Goal: Task Accomplishment & Management: Manage account settings

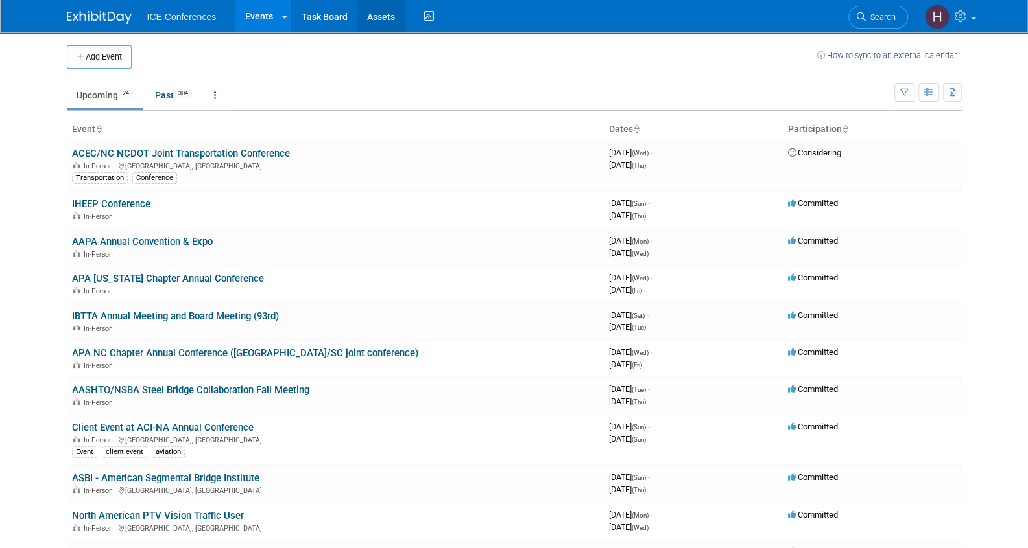
click at [380, 16] on link "Assets" at bounding box center [380, 16] width 47 height 32
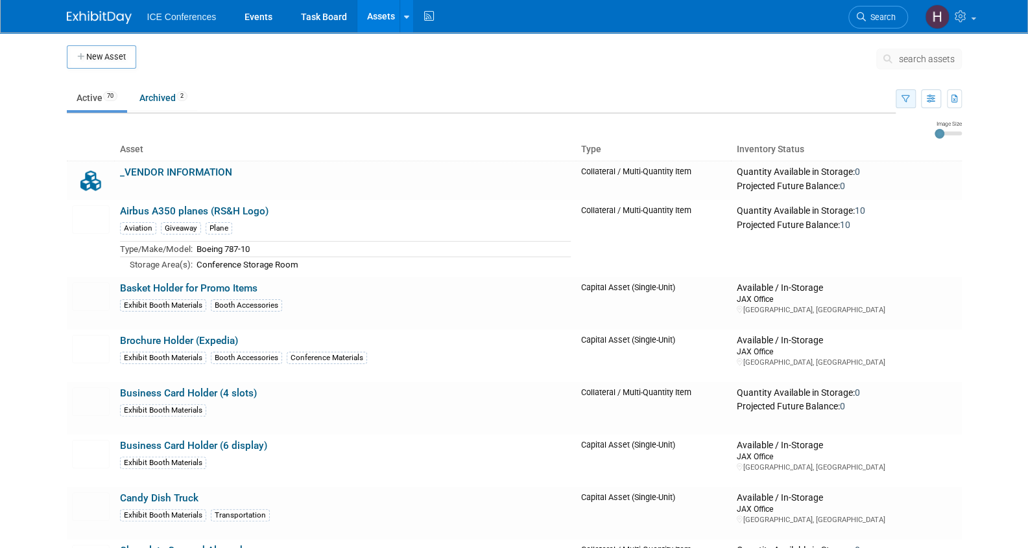
click at [909, 99] on icon "button" at bounding box center [905, 99] width 8 height 8
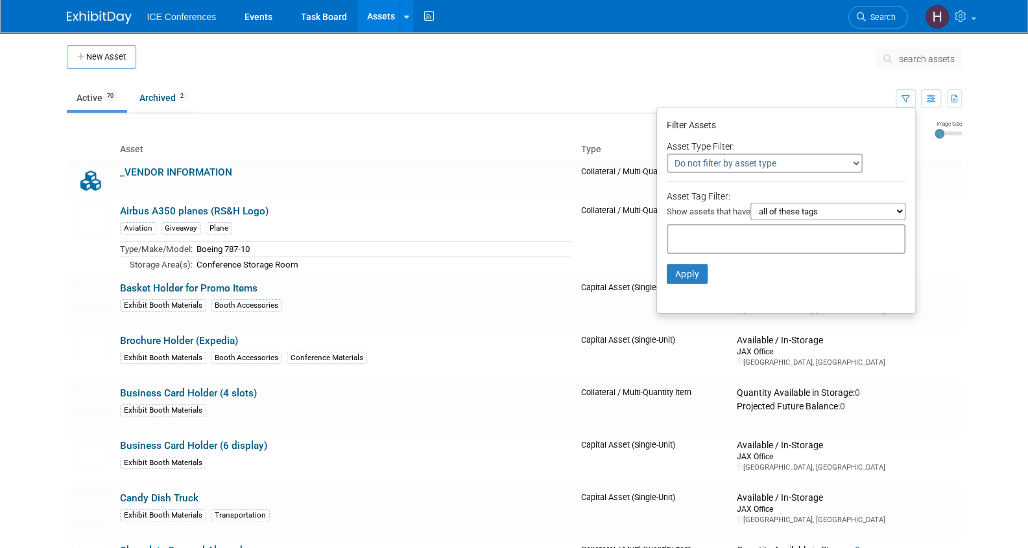
click at [746, 238] on input "text" at bounding box center [725, 237] width 104 height 13
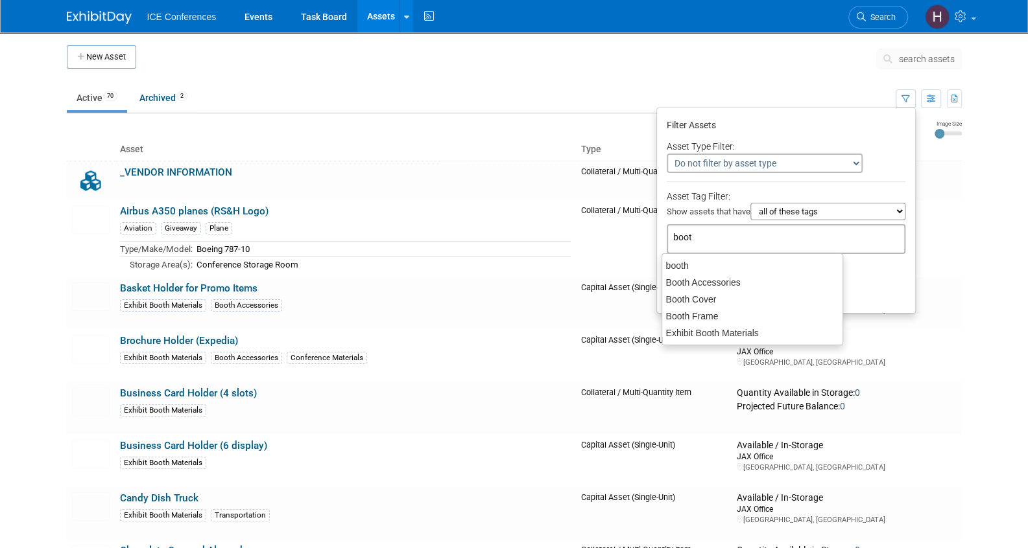
type input "booth"
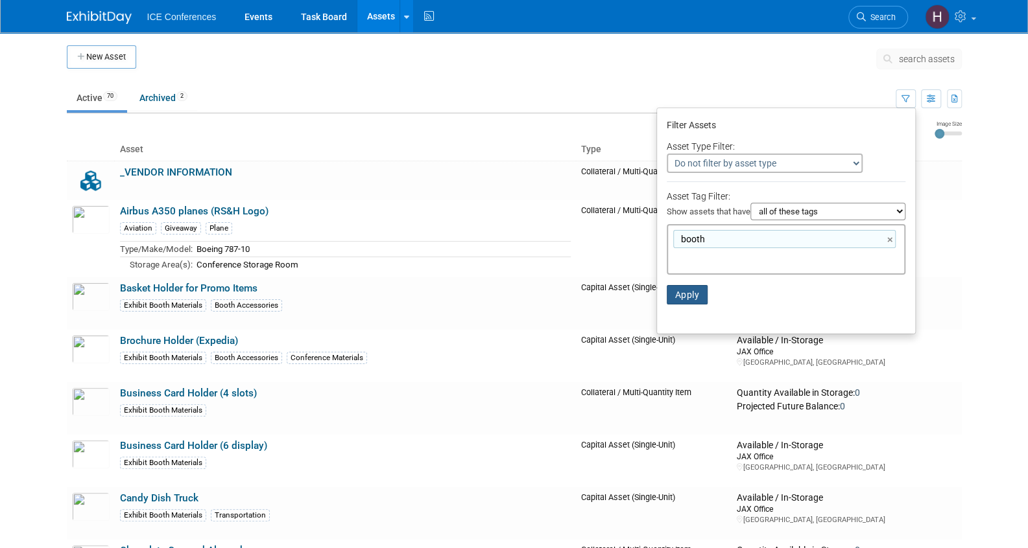
click at [689, 294] on button "Apply" at bounding box center [686, 294] width 41 height 19
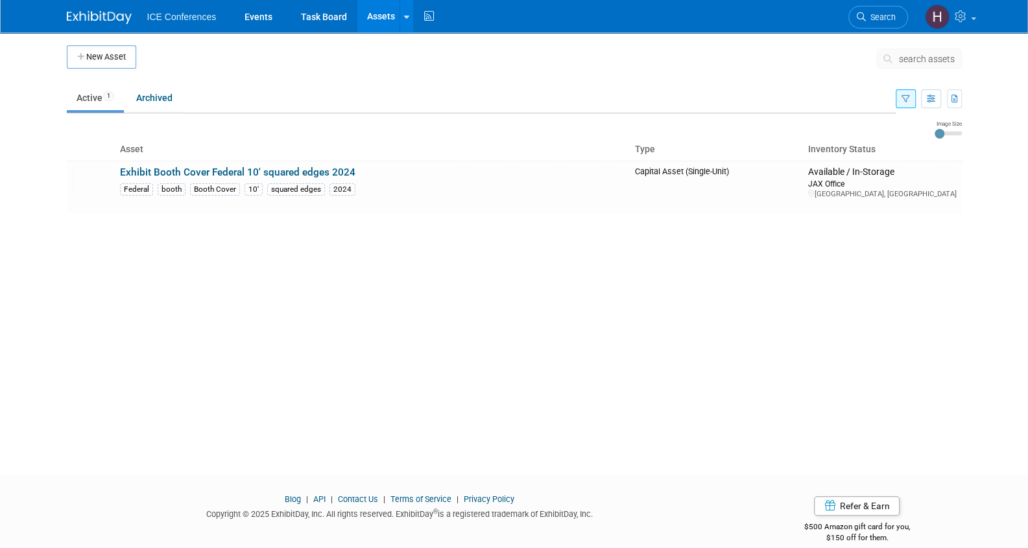
click at [896, 102] on button "button" at bounding box center [905, 98] width 20 height 19
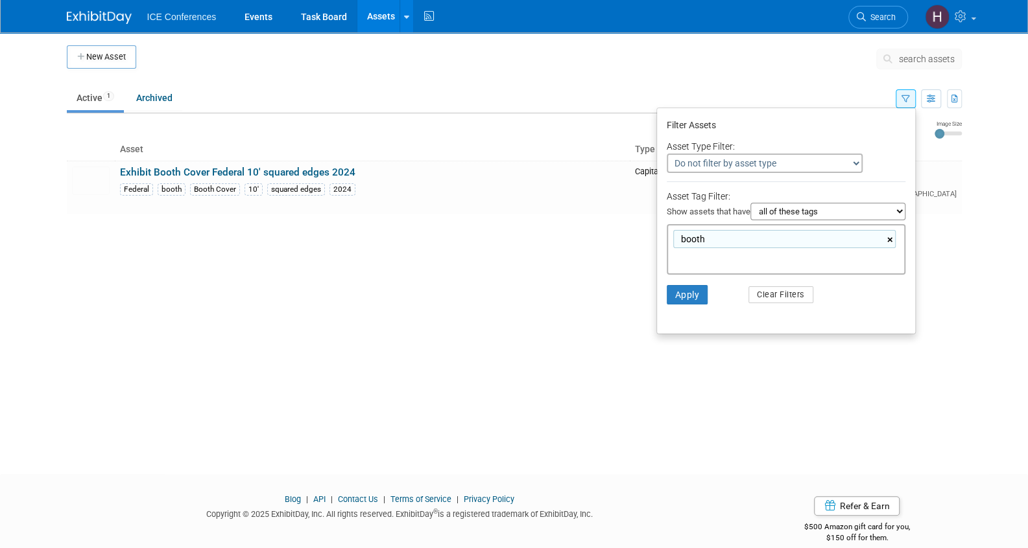
click at [891, 239] on link "×" at bounding box center [891, 240] width 8 height 15
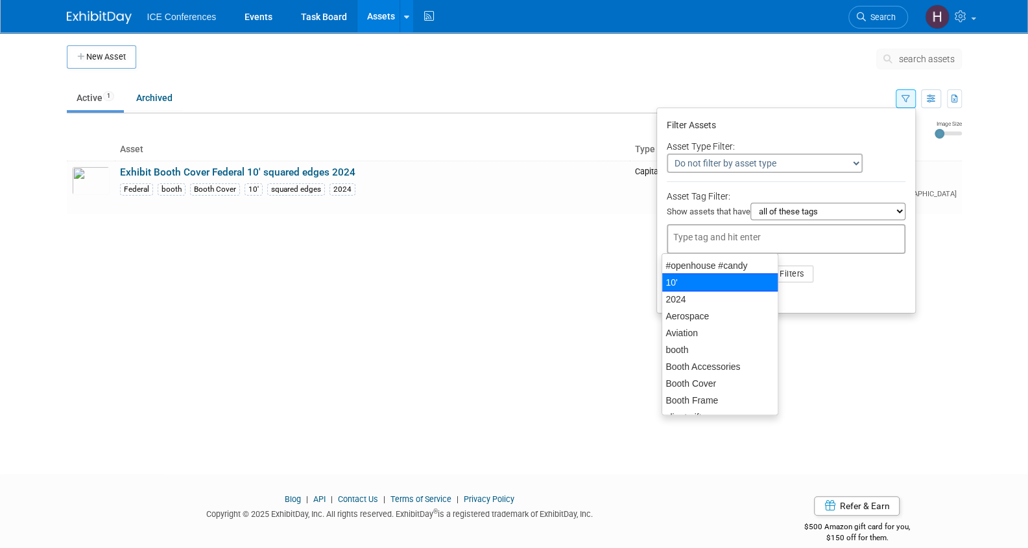
click at [692, 285] on div "10'" at bounding box center [719, 283] width 117 height 18
type input "10'"
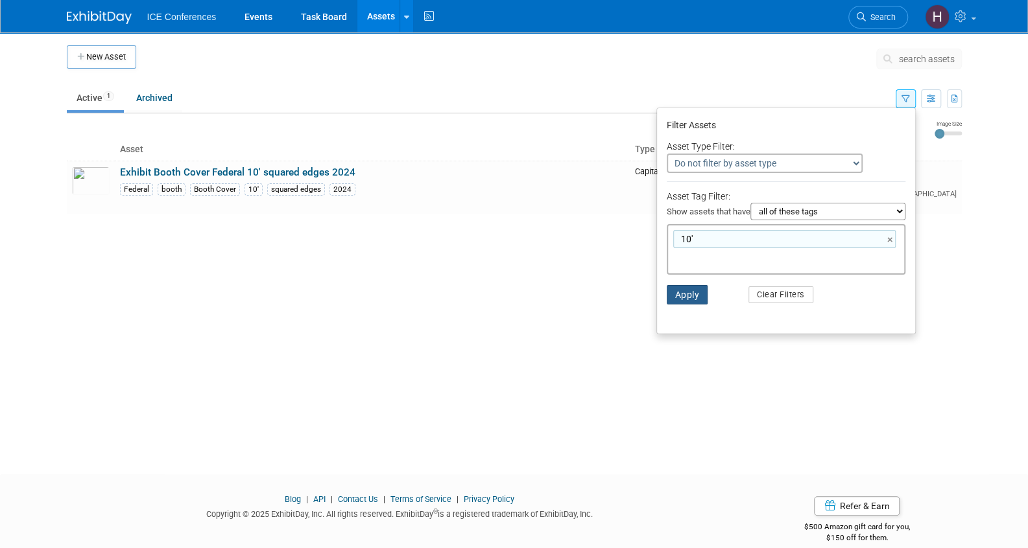
click at [692, 291] on button "Apply" at bounding box center [686, 294] width 41 height 19
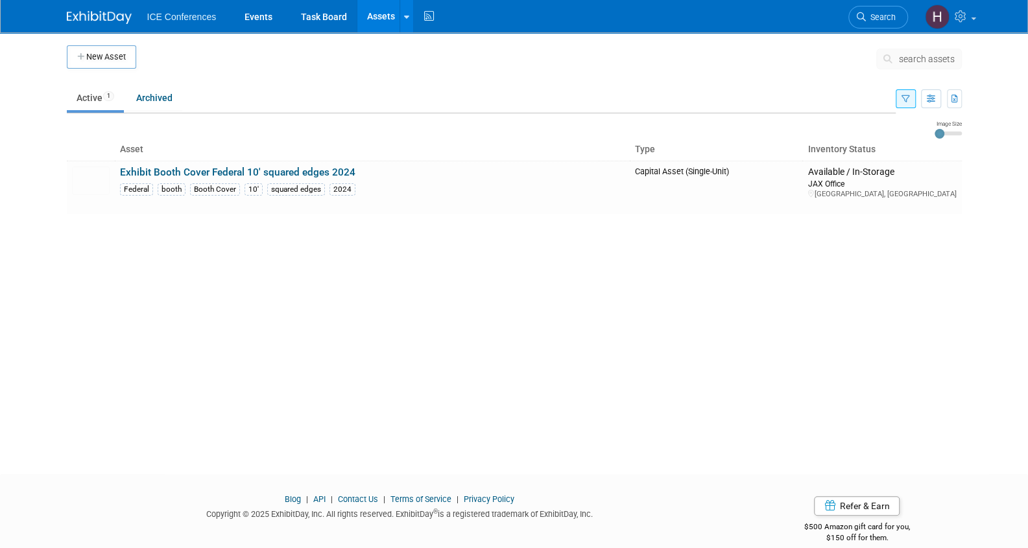
click at [904, 97] on icon "button" at bounding box center [905, 99] width 8 height 8
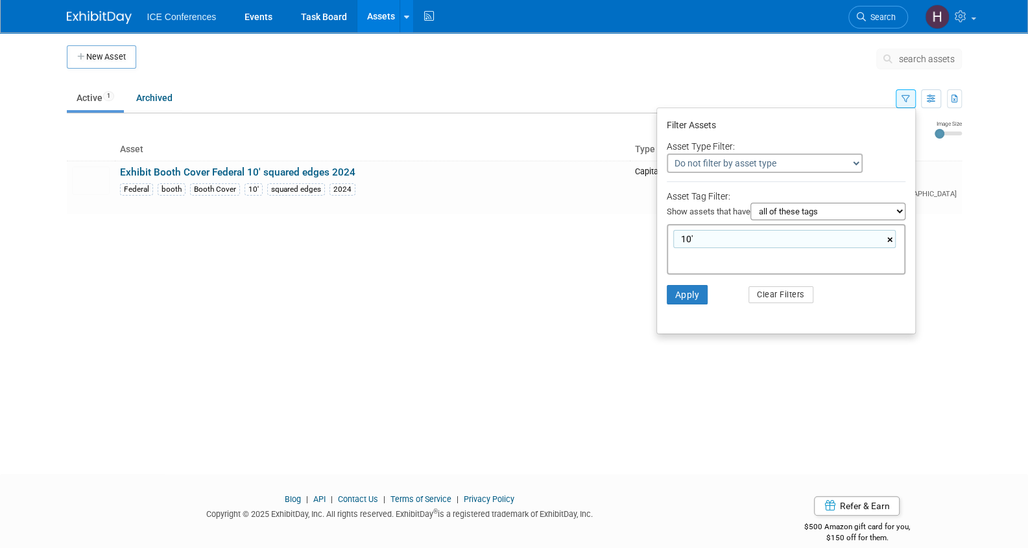
click at [888, 241] on link "×" at bounding box center [891, 240] width 8 height 15
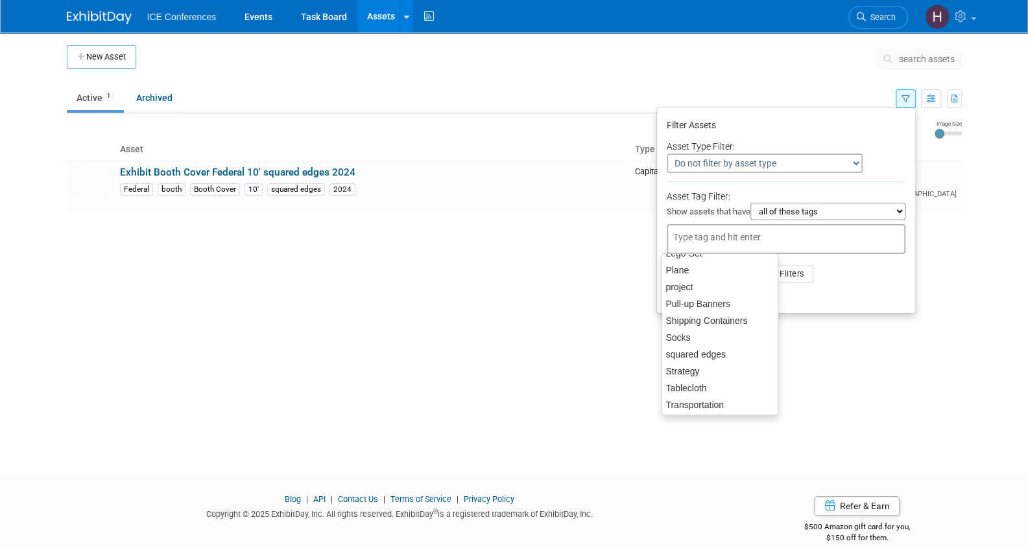
scroll to position [350, 0]
click at [701, 399] on div "Transportation" at bounding box center [719, 404] width 117 height 18
type input "Transportation"
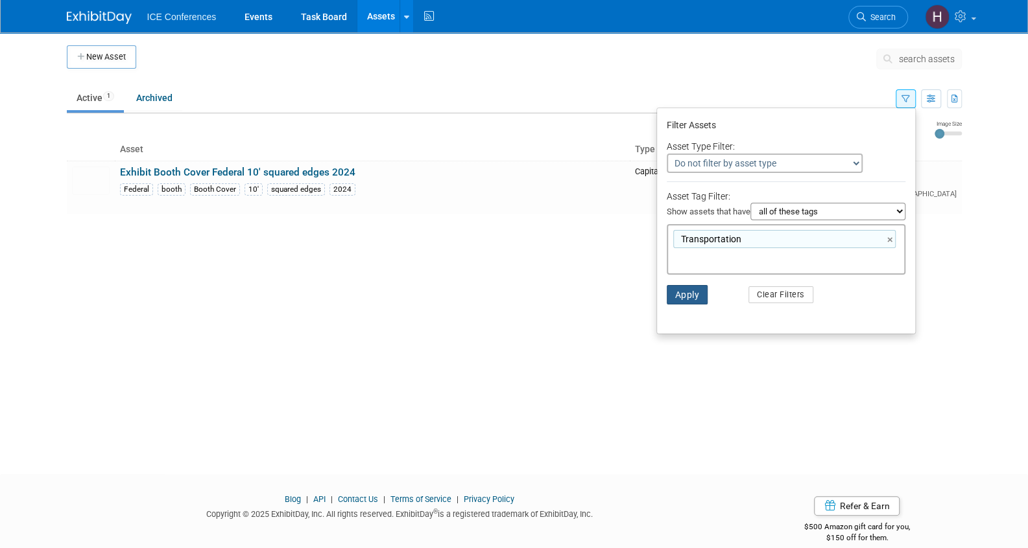
click at [689, 291] on button "Apply" at bounding box center [686, 294] width 41 height 19
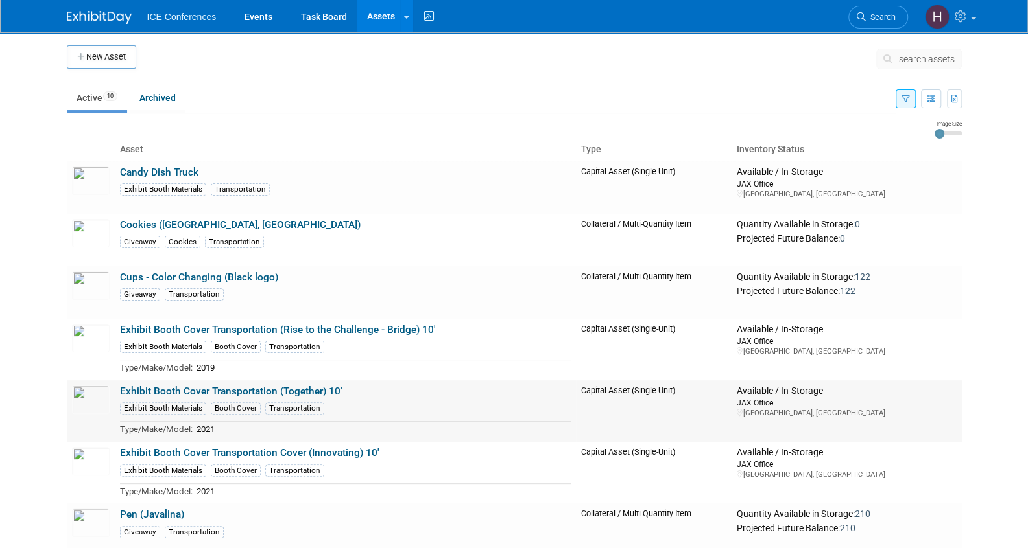
click at [296, 392] on link "Exhibit Booth Cover Transportation (Together) 10'" at bounding box center [231, 392] width 222 height 12
click at [906, 102] on icon "button" at bounding box center [905, 99] width 8 height 8
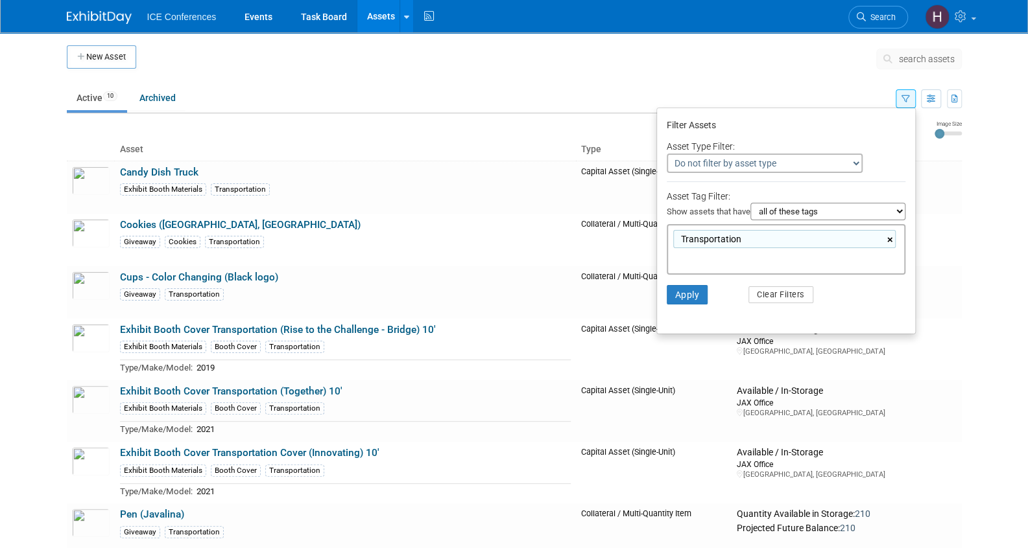
click at [892, 241] on link "×" at bounding box center [891, 240] width 8 height 15
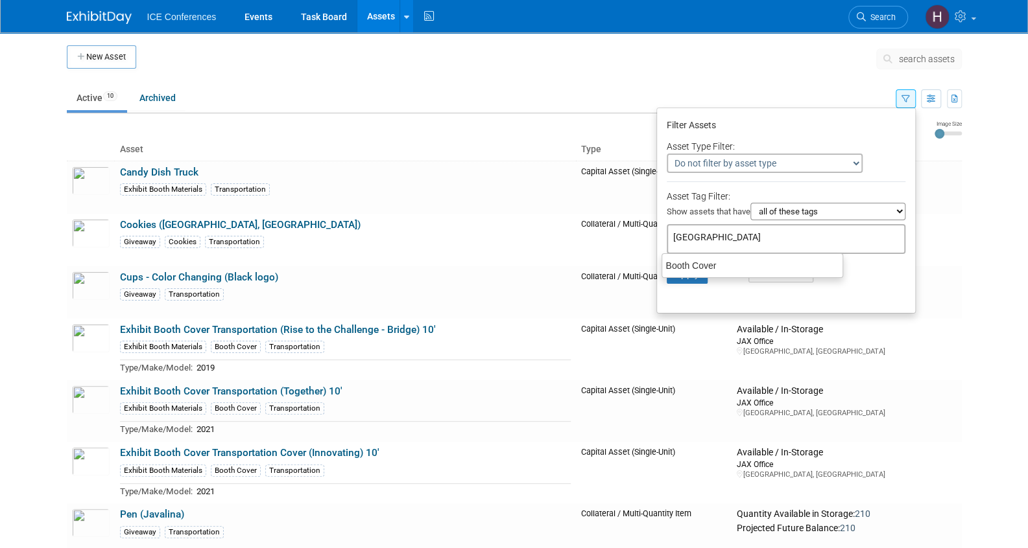
type input "booth cover"
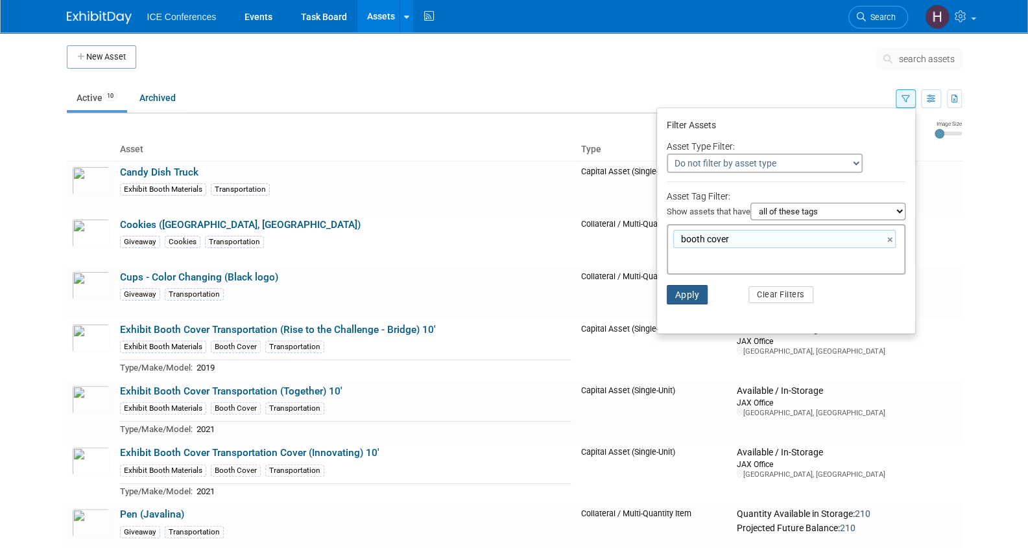
click at [690, 296] on button "Apply" at bounding box center [686, 294] width 41 height 19
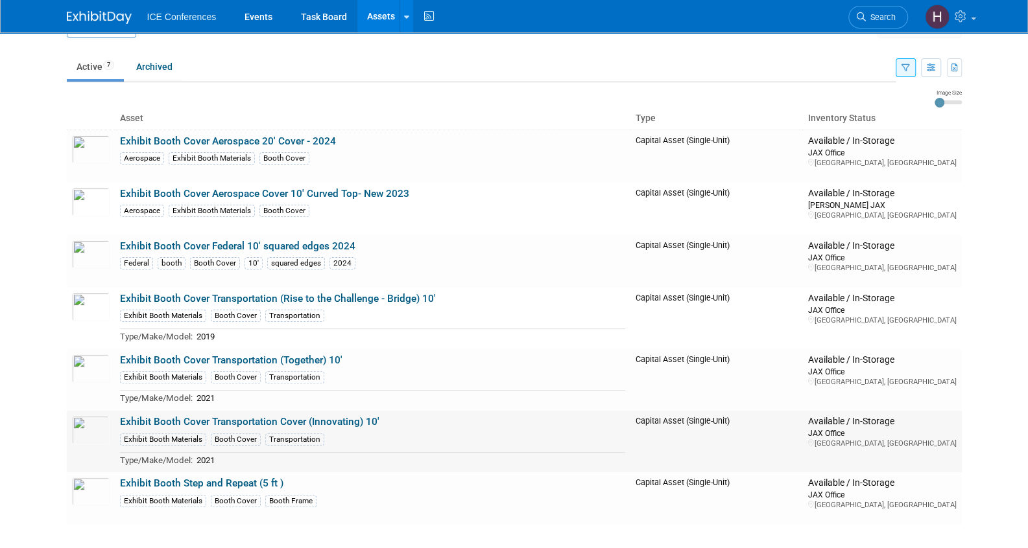
scroll to position [29, 0]
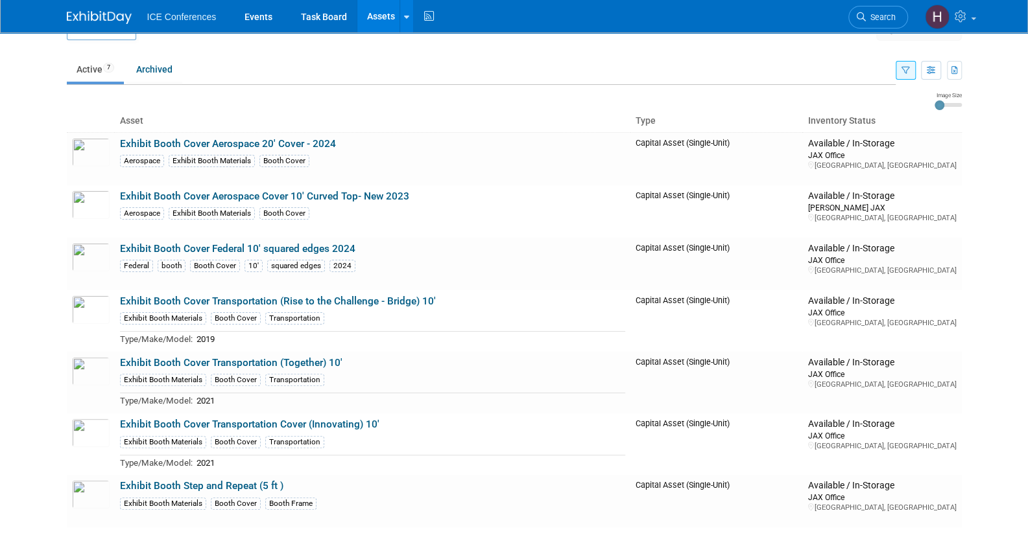
click at [906, 77] on button "button" at bounding box center [905, 70] width 20 height 19
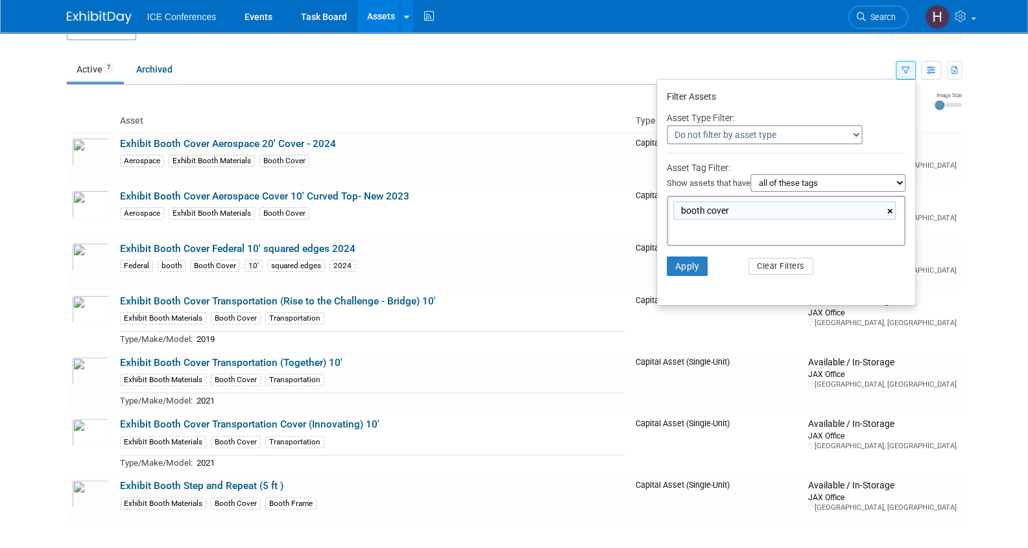
click at [888, 209] on link "×" at bounding box center [891, 211] width 8 height 15
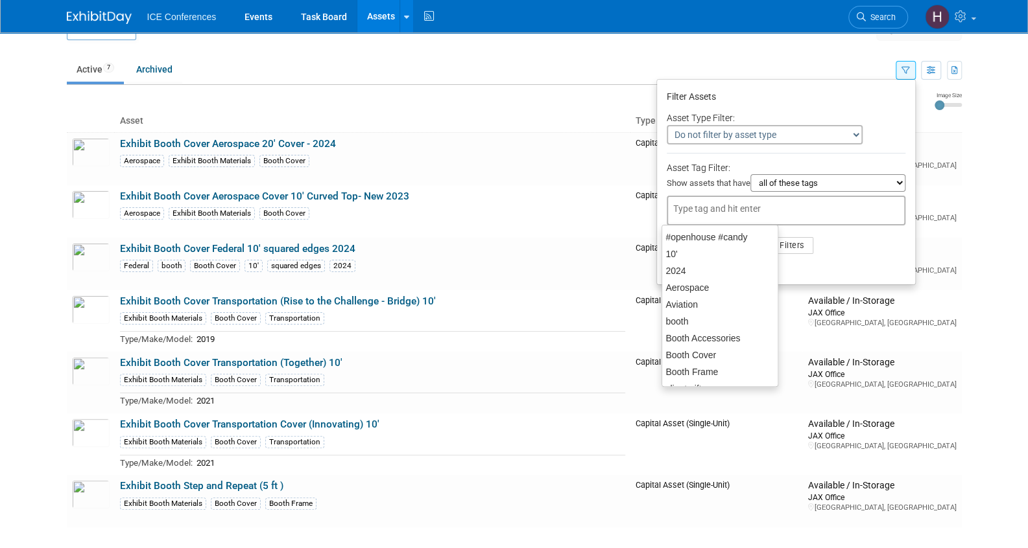
click at [895, 181] on select "all of these tags any one of these tags only and exactly these specific tags" at bounding box center [827, 183] width 155 height 18
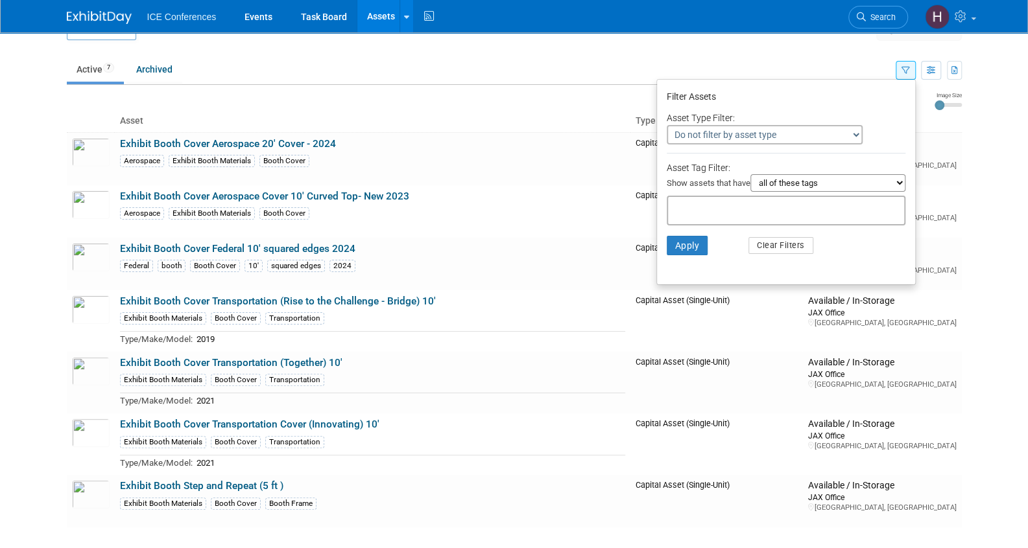
click at [895, 181] on select "all of these tags any one of these tags only and exactly these specific tags" at bounding box center [827, 183] width 155 height 18
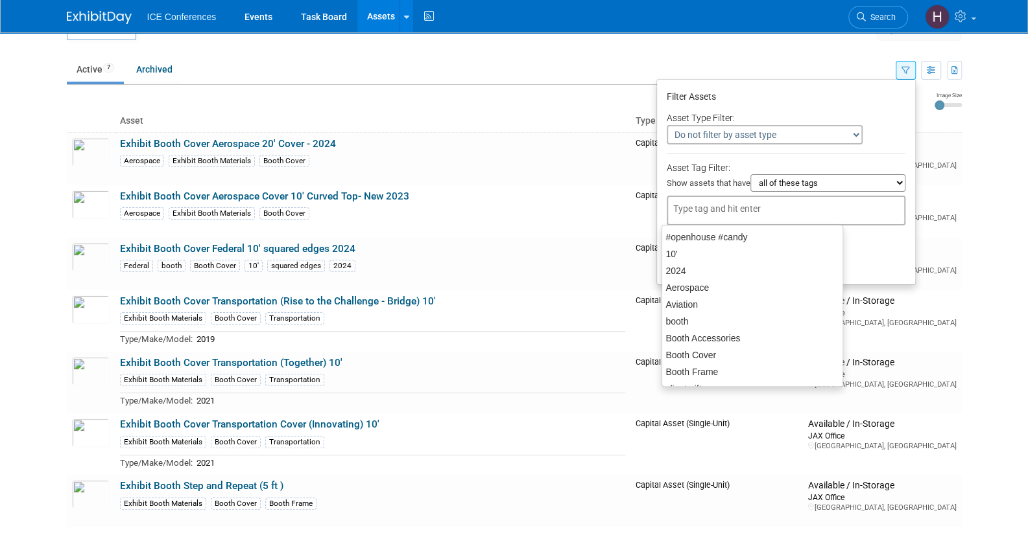
click at [816, 215] on div at bounding box center [785, 211] width 239 height 30
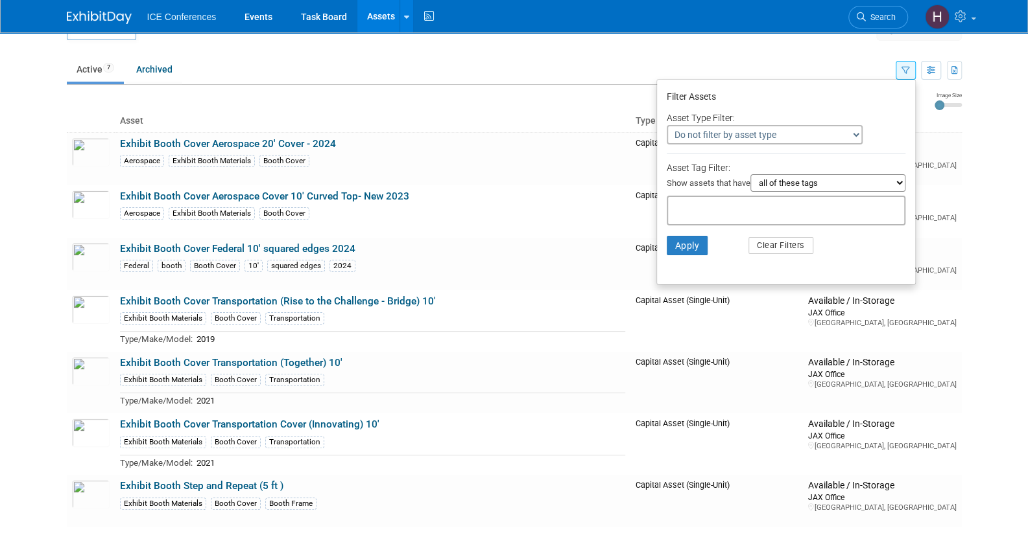
click at [795, 143] on select "Do not filter by asset type Only show Single-Unit Capital Assets Only show Coll…" at bounding box center [764, 134] width 196 height 19
click at [936, 191] on div "Available / In-Storage" at bounding box center [881, 197] width 148 height 12
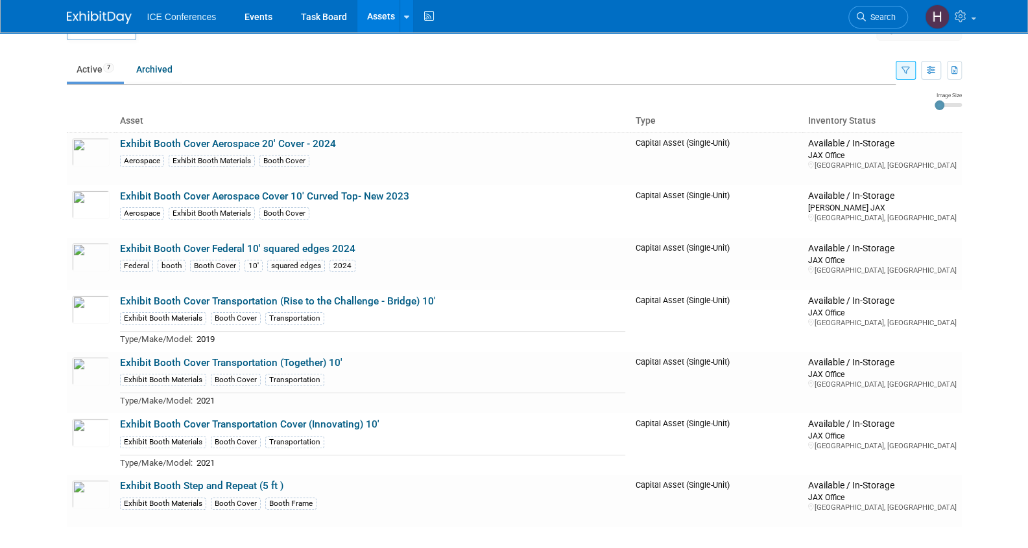
click at [904, 69] on icon "button" at bounding box center [905, 71] width 8 height 8
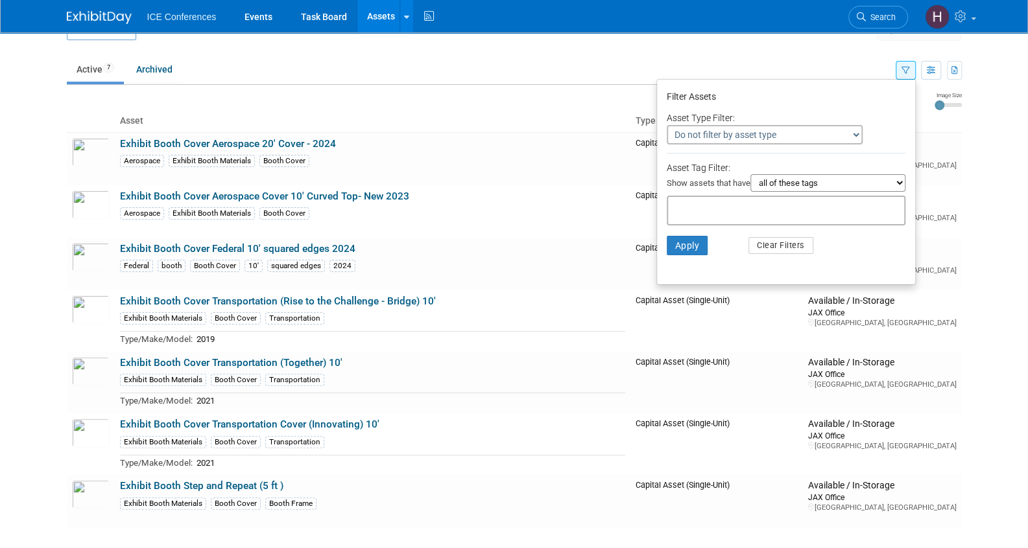
click at [785, 218] on div at bounding box center [785, 211] width 239 height 30
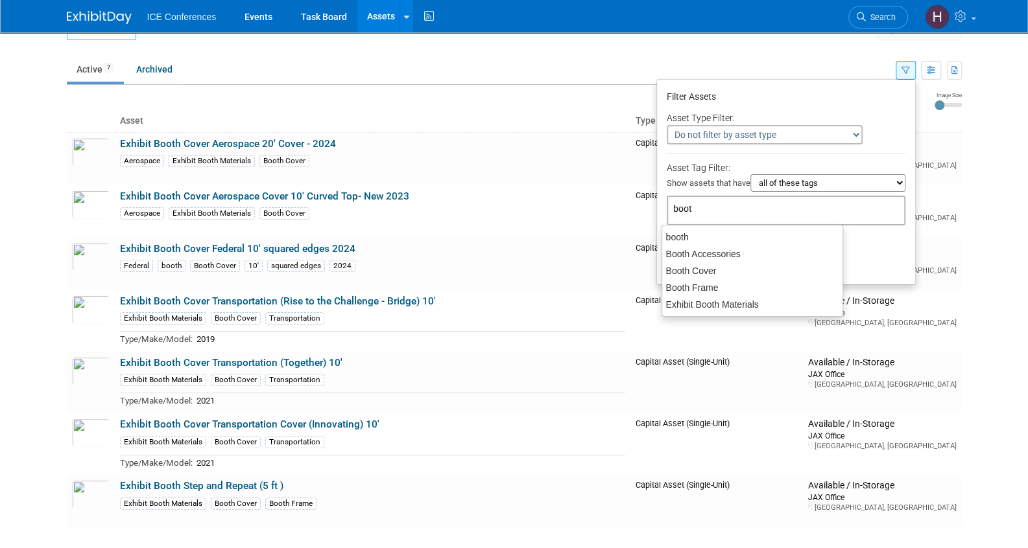
type input "booth"
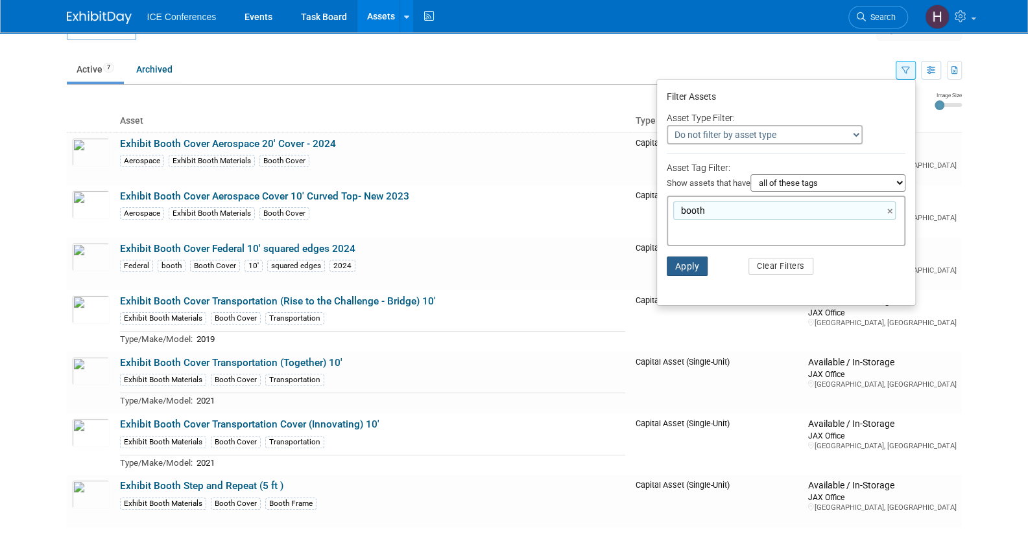
click at [700, 264] on button "Apply" at bounding box center [686, 266] width 41 height 19
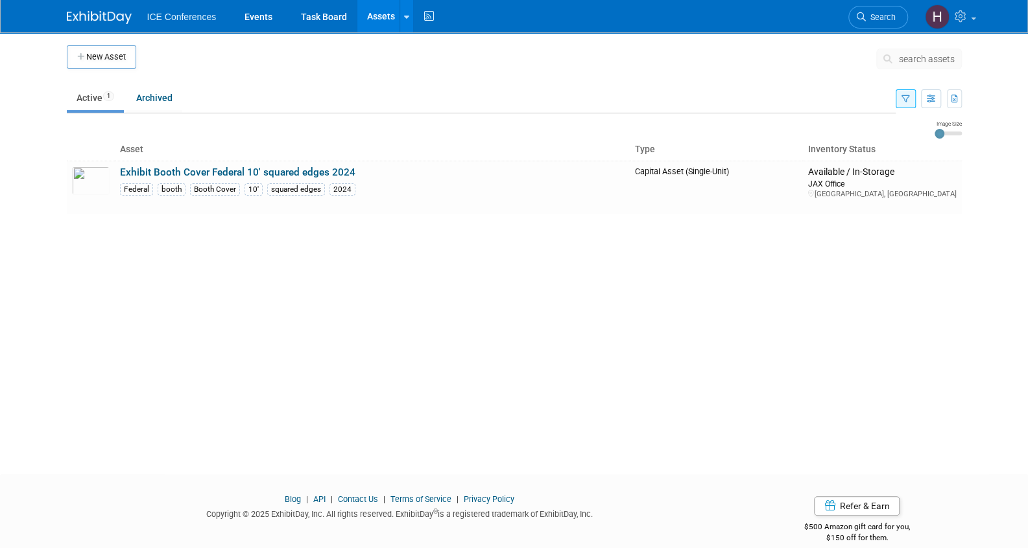
click at [910, 108] on button "button" at bounding box center [905, 98] width 20 height 19
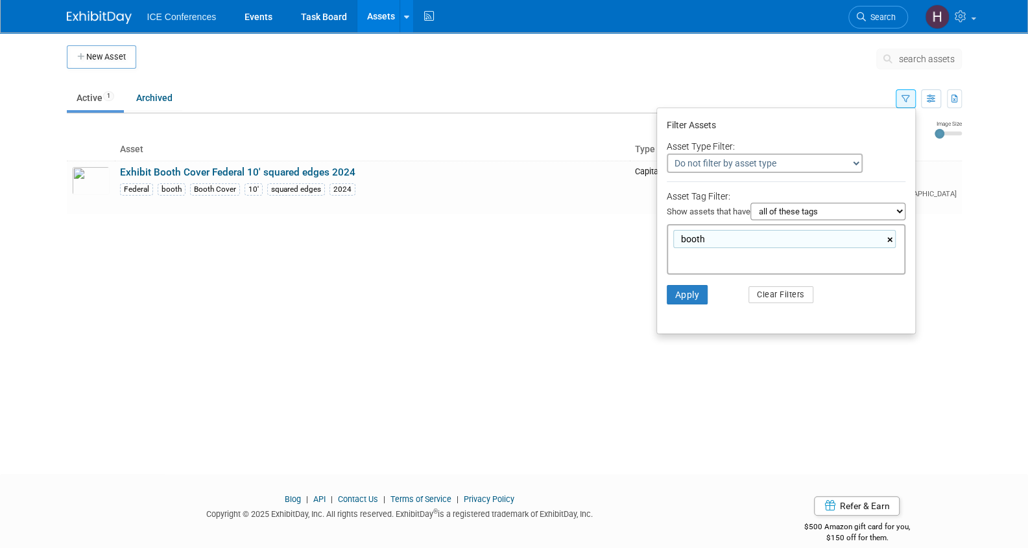
click at [887, 238] on link "×" at bounding box center [891, 240] width 8 height 15
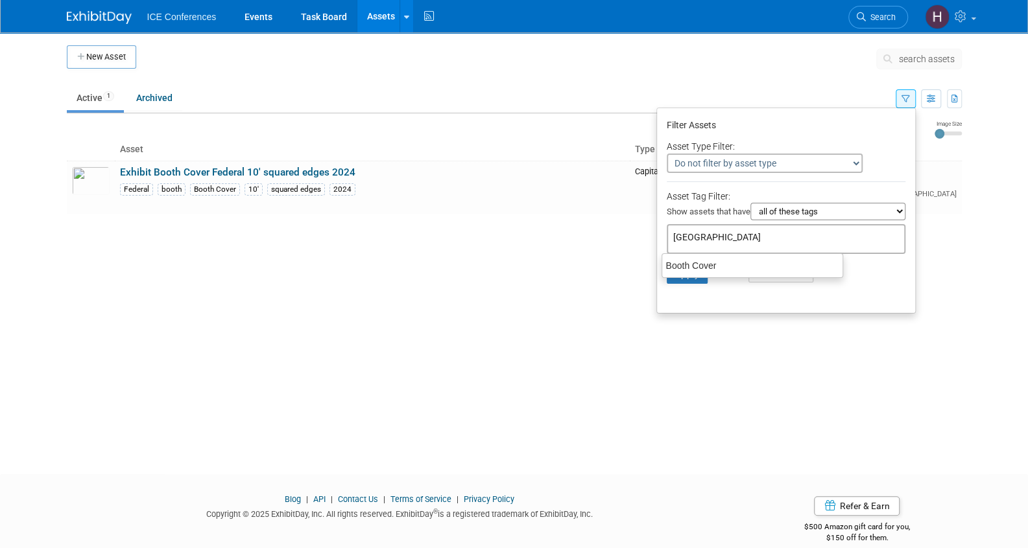
type input "booth cover"
click at [749, 276] on ul "Booth Cover" at bounding box center [752, 265] width 182 height 25
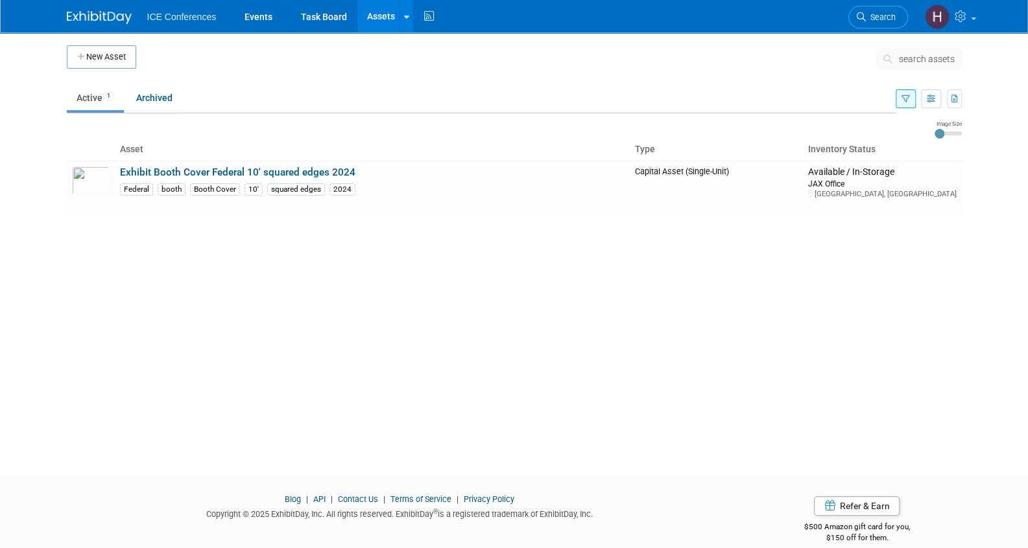
click at [904, 95] on icon "button" at bounding box center [905, 99] width 8 height 8
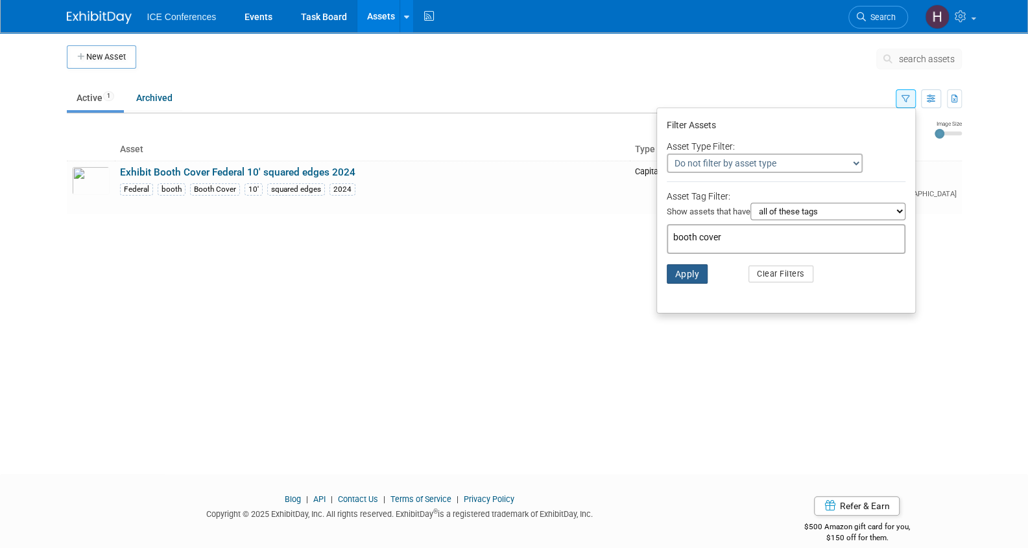
click at [683, 270] on button "Apply" at bounding box center [686, 274] width 41 height 19
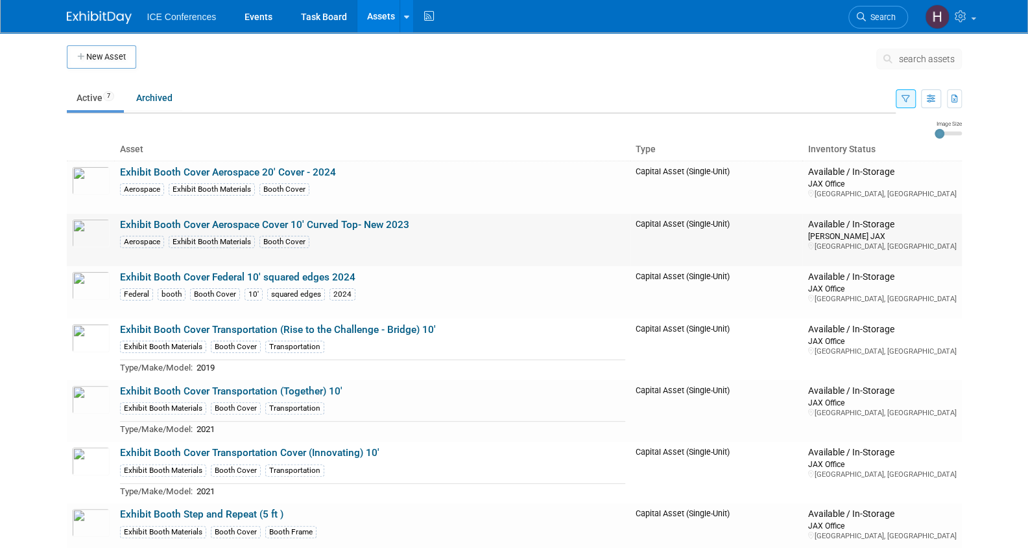
click at [241, 228] on link "Exhibit Booth Cover Aerospace Cover 10' Curved Top- New 2023" at bounding box center [264, 225] width 289 height 12
click at [252, 329] on link "Exhibit Booth Cover Transportation (Rise to the Challenge - Bridge) 10'" at bounding box center [278, 330] width 316 height 12
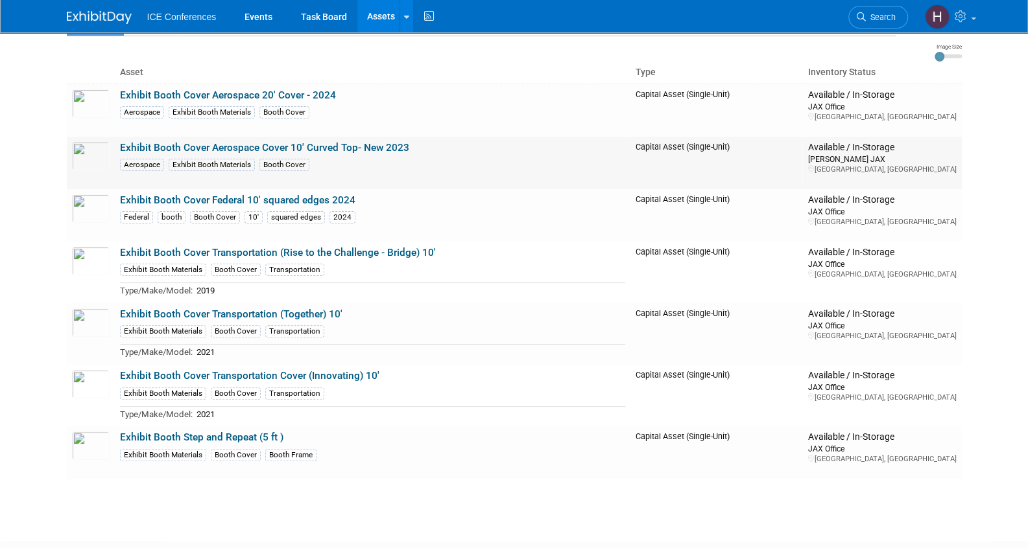
scroll to position [130, 0]
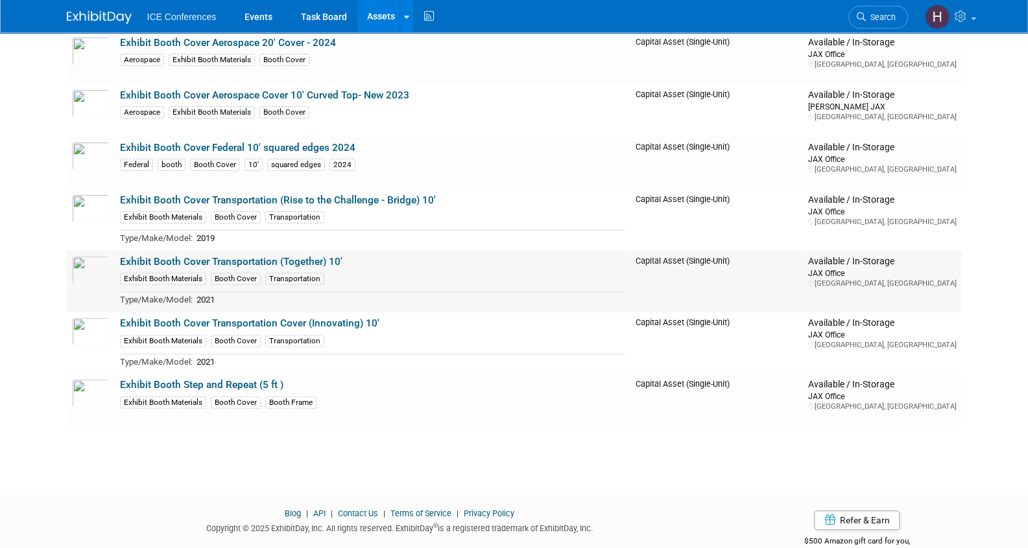
click at [292, 260] on link "Exhibit Booth Cover Transportation (Together) 10'" at bounding box center [231, 262] width 222 height 12
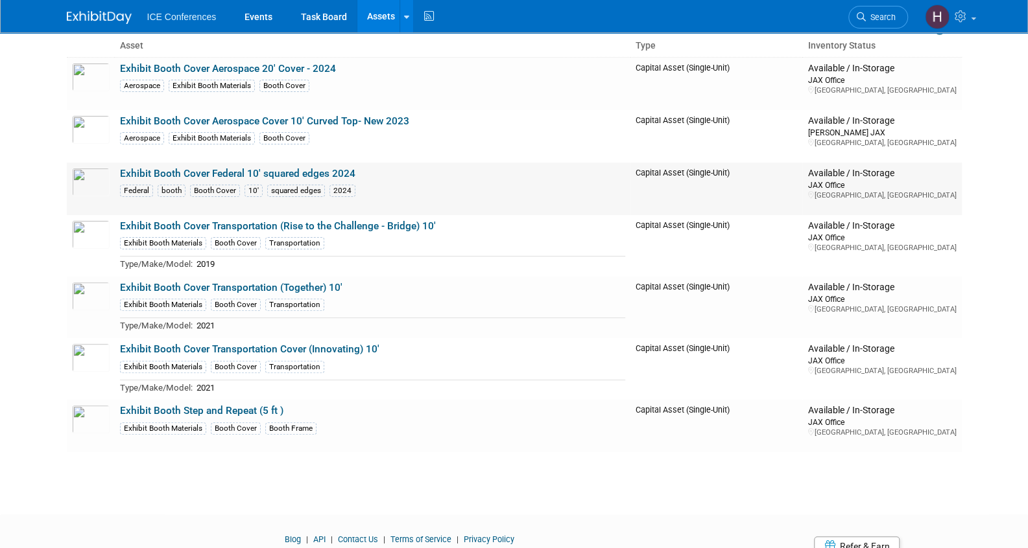
scroll to position [65, 0]
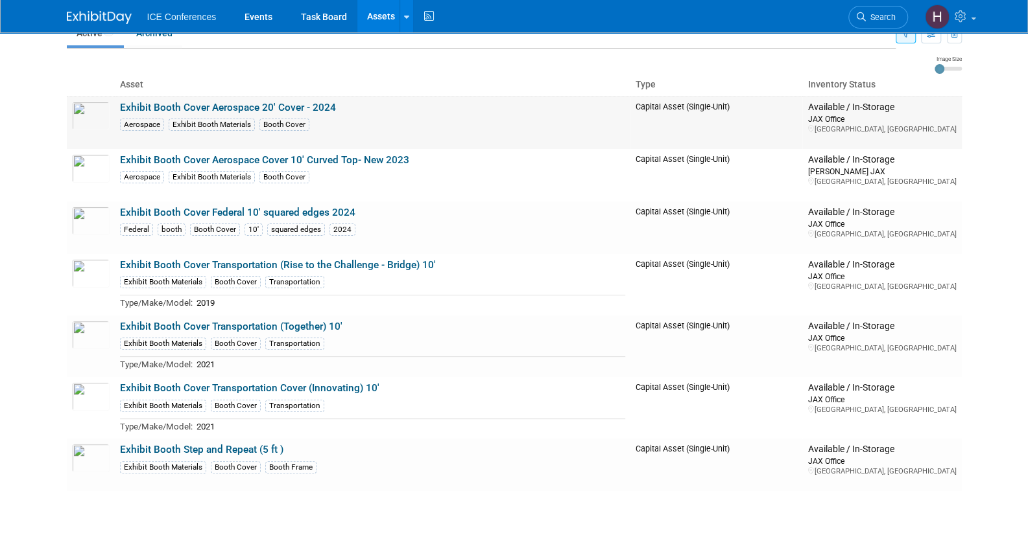
click at [314, 107] on link "Exhibit Booth Cover Aerospace 20' Cover - 2024" at bounding box center [228, 108] width 216 height 12
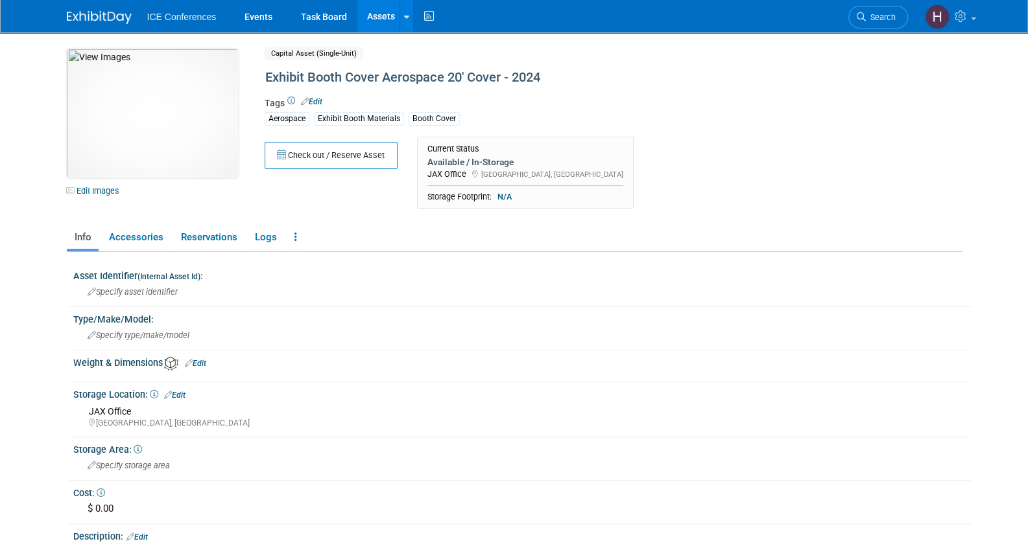
click at [316, 95] on div "Tags Edit Aerospace Exhibit Booth Materials Booth Cover" at bounding box center [560, 116] width 590 height 42
click at [316, 100] on link "Edit" at bounding box center [311, 101] width 21 height 9
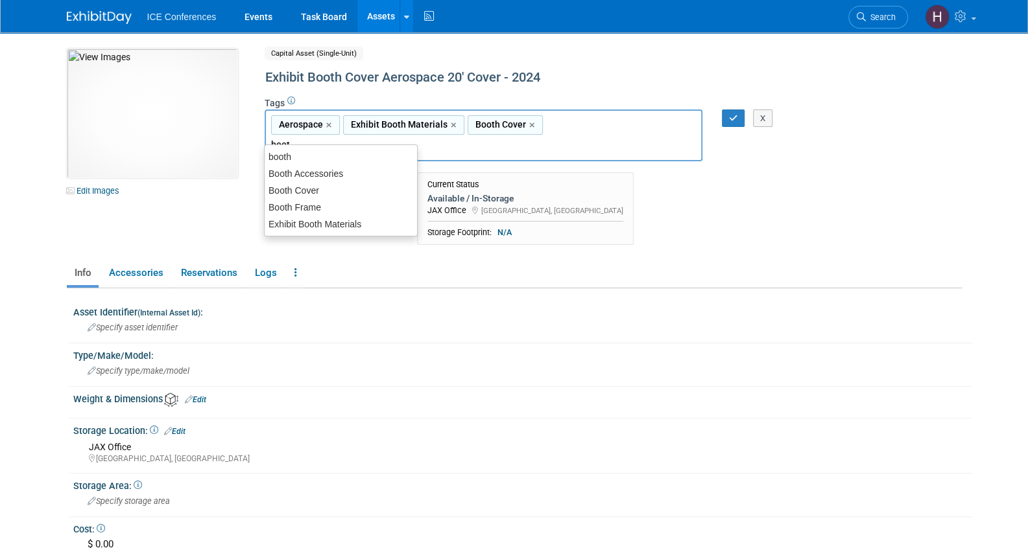
type input "booth"
click at [359, 150] on div "booth" at bounding box center [341, 157] width 154 height 18
type input "Aerospace, Exhibit Booth Materials, Booth Cover, booth"
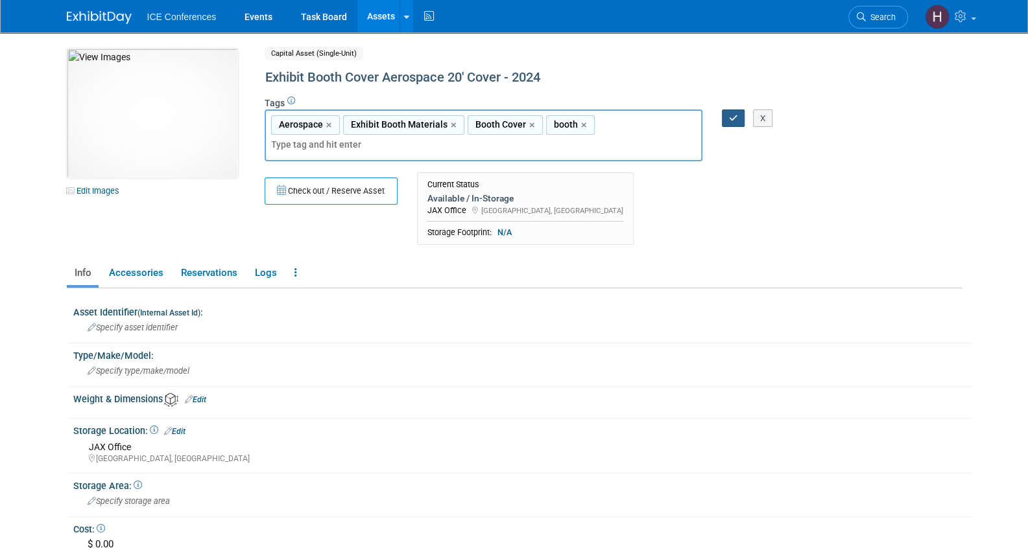
click at [736, 111] on button "button" at bounding box center [733, 119] width 23 height 18
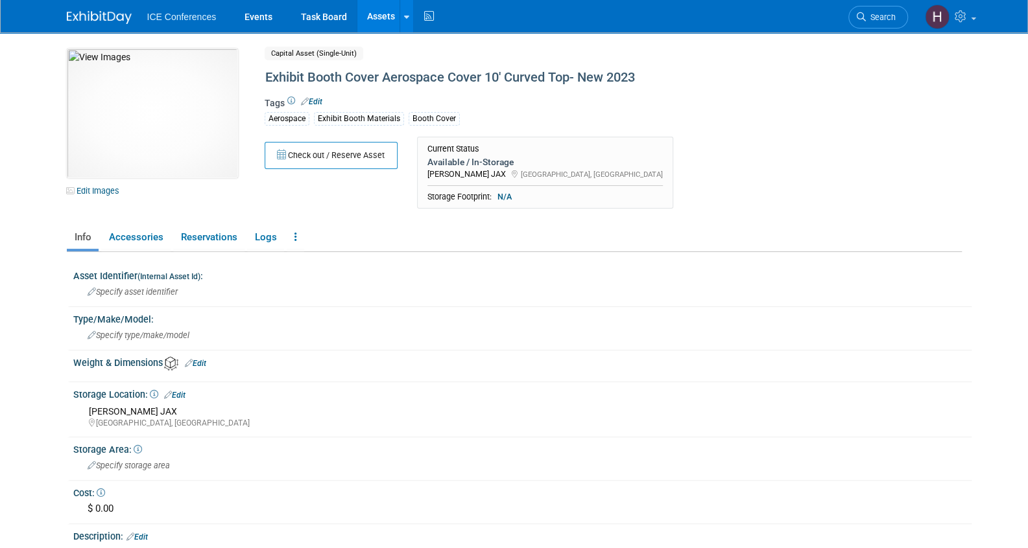
click at [314, 102] on link "Edit" at bounding box center [311, 101] width 21 height 9
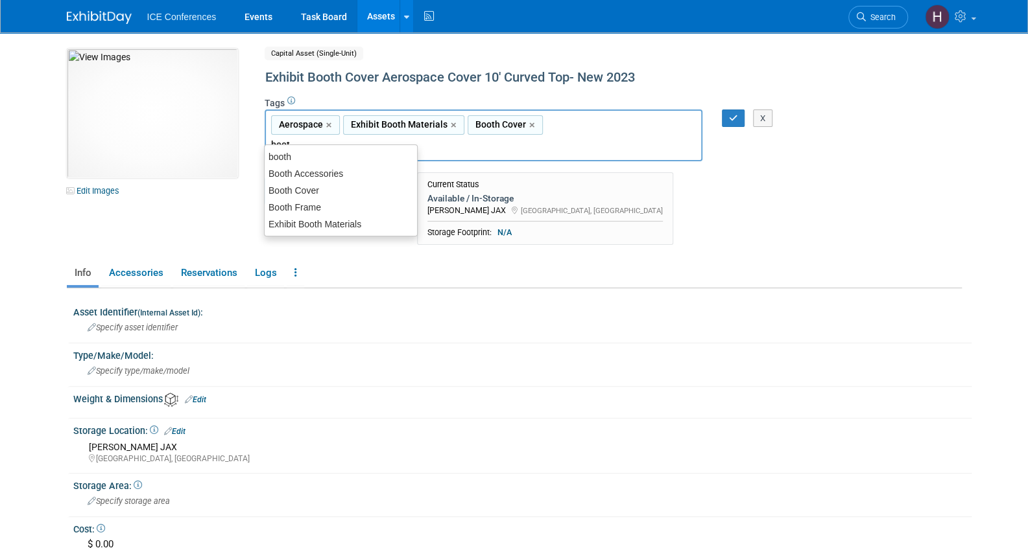
type input "booth"
click at [311, 148] on div "booth" at bounding box center [341, 157] width 154 height 18
type input "Aerospace, Exhibit Booth Materials, Booth Cover, booth"
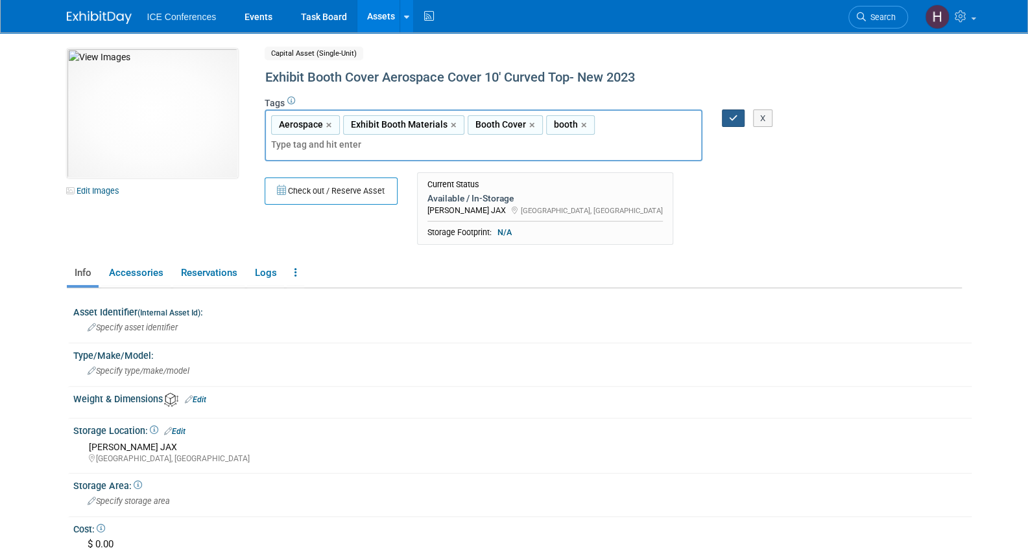
click at [729, 110] on button "button" at bounding box center [733, 119] width 23 height 18
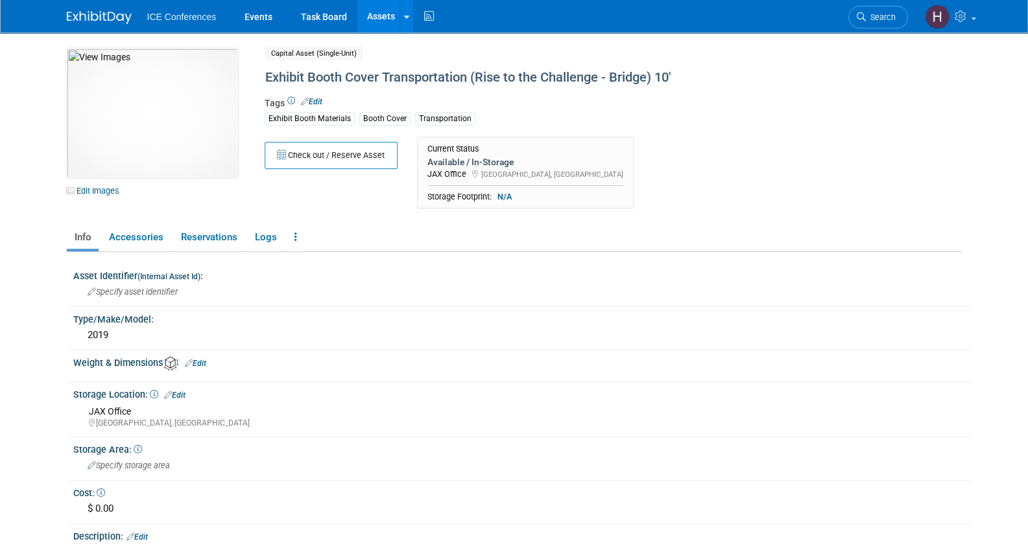
click at [317, 99] on link "Edit" at bounding box center [311, 101] width 21 height 9
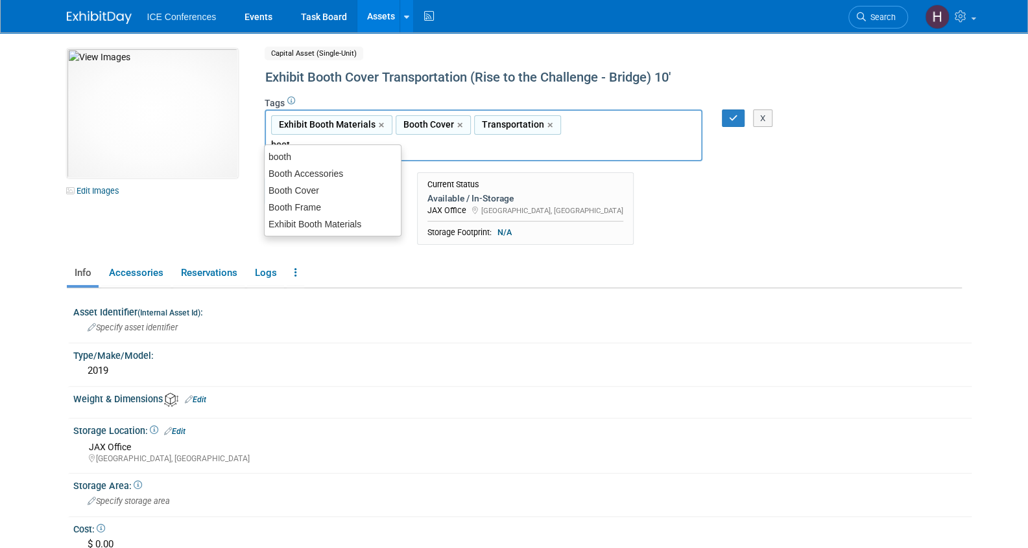
type input "booth"
click at [274, 154] on div "booth" at bounding box center [332, 157] width 137 height 18
type input "Exhibit Booth Materials, Booth Cover, Transportation, booth"
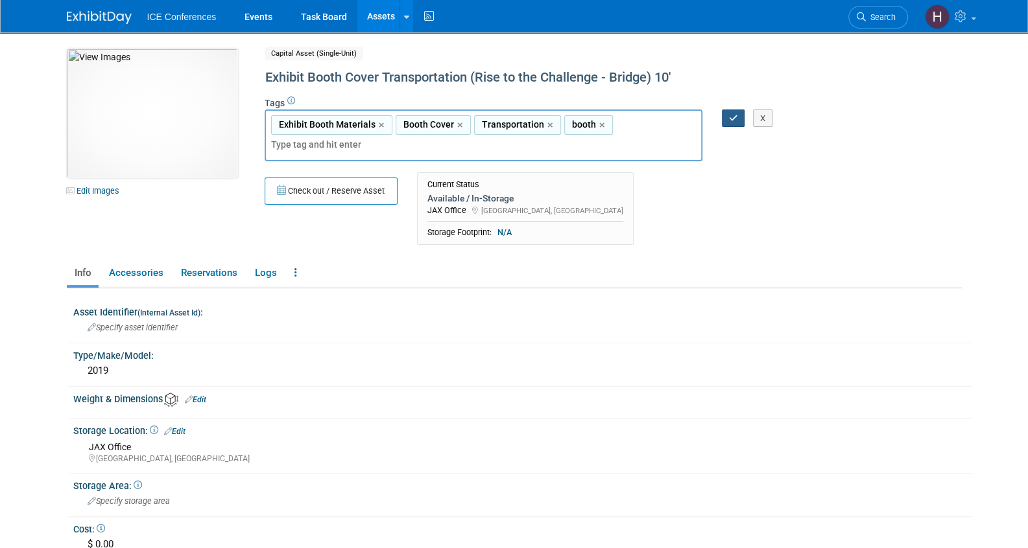
click at [738, 114] on button "button" at bounding box center [733, 119] width 23 height 18
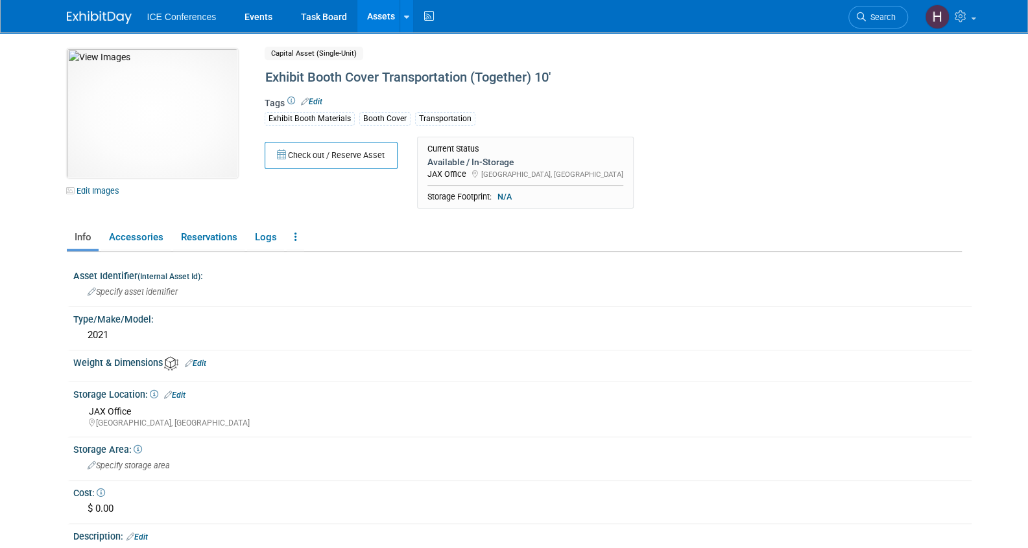
click at [318, 102] on link "Edit" at bounding box center [311, 101] width 21 height 9
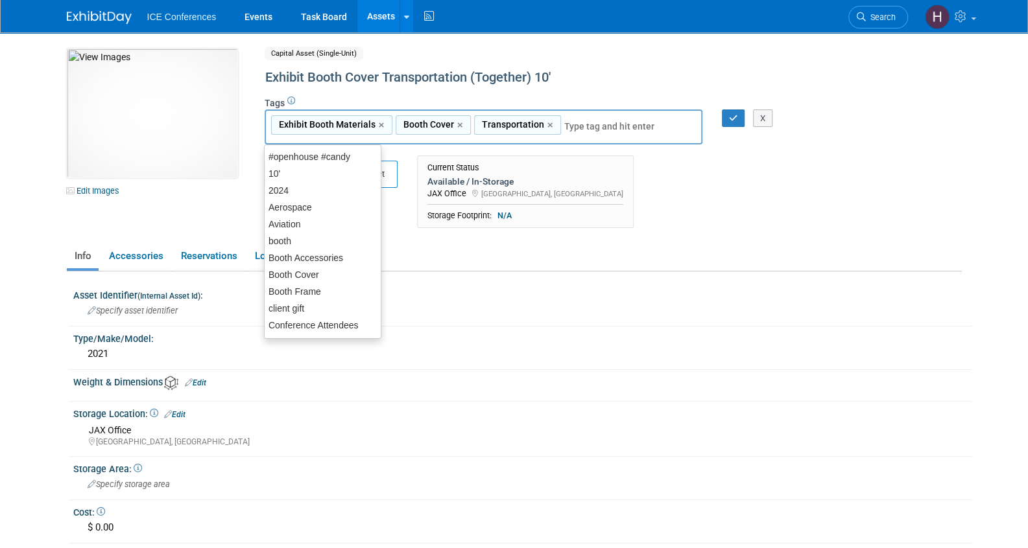
click at [574, 126] on input "text" at bounding box center [616, 126] width 104 height 13
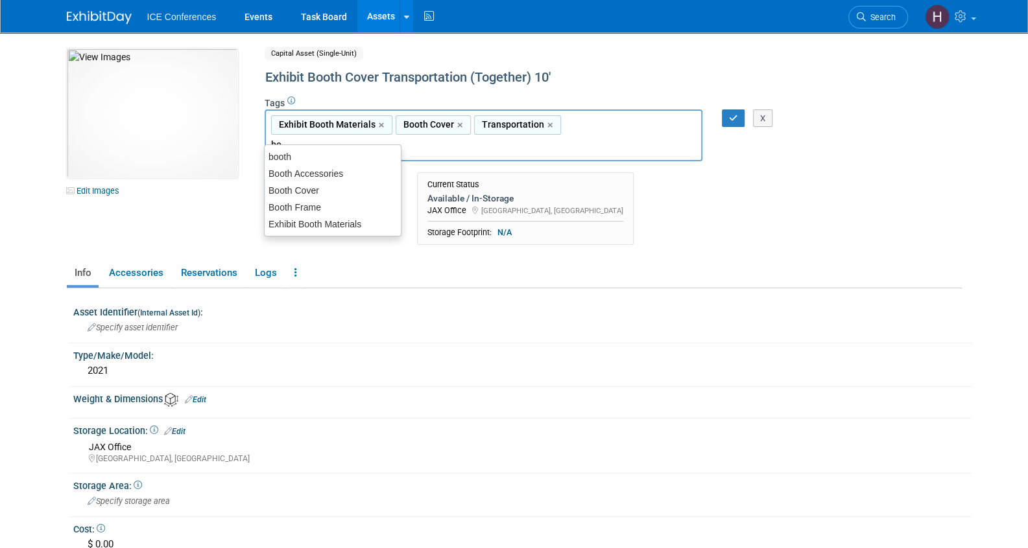
type input "boo"
click at [318, 155] on div "booth" at bounding box center [332, 157] width 137 height 18
type input "Exhibit Booth Materials, Booth Cover, Transportation, booth"
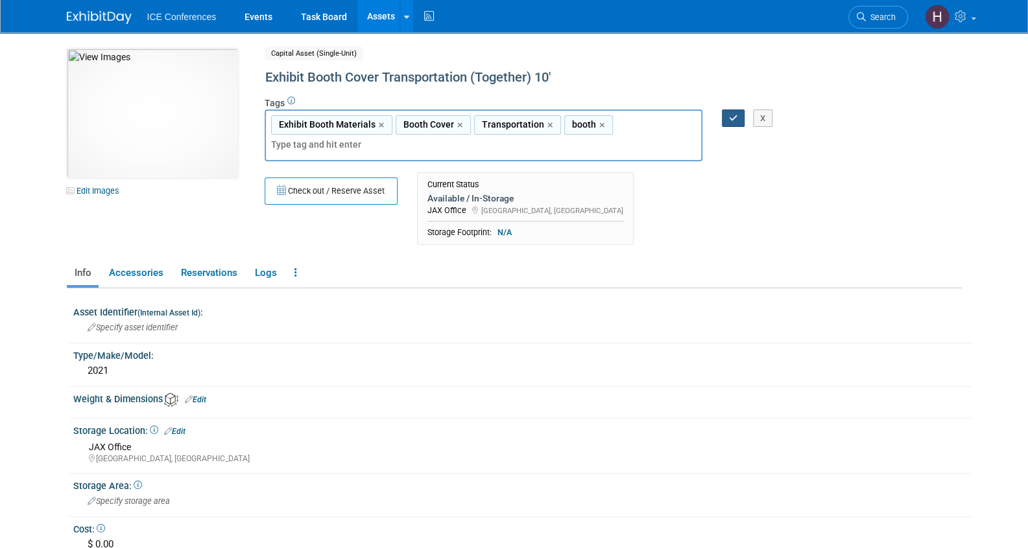
click at [725, 120] on button "button" at bounding box center [733, 119] width 23 height 18
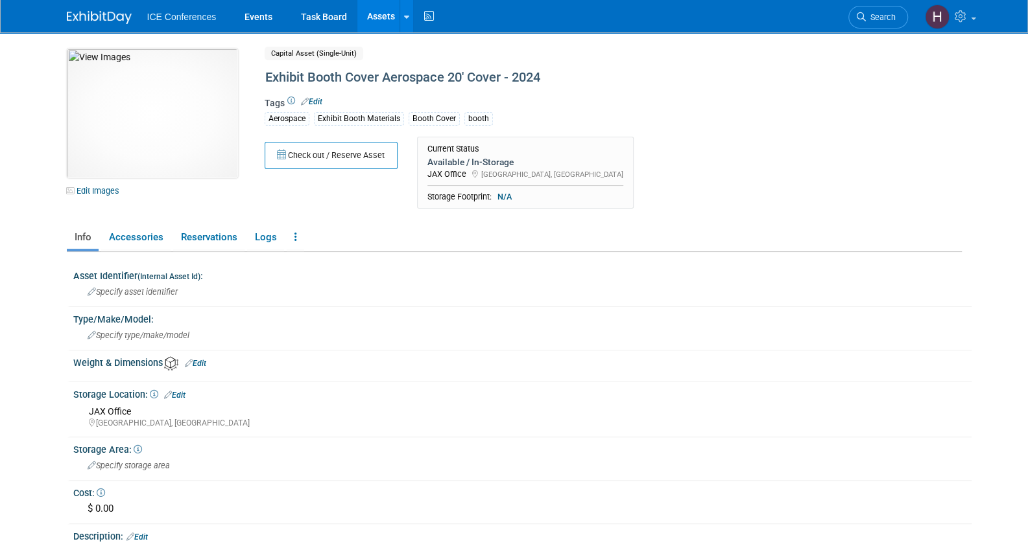
click at [317, 101] on link "Edit" at bounding box center [311, 101] width 21 height 9
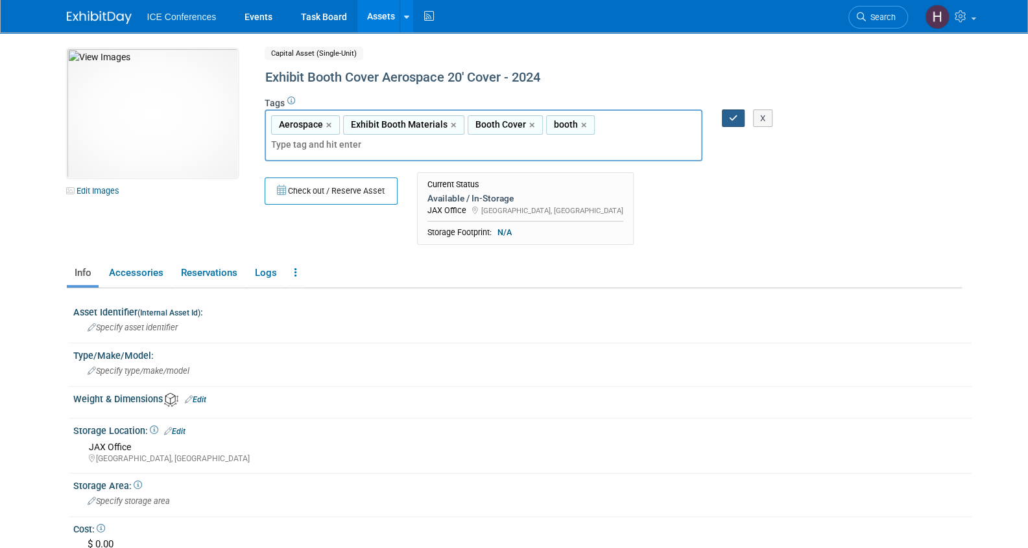
click at [736, 121] on icon "button" at bounding box center [733, 118] width 9 height 8
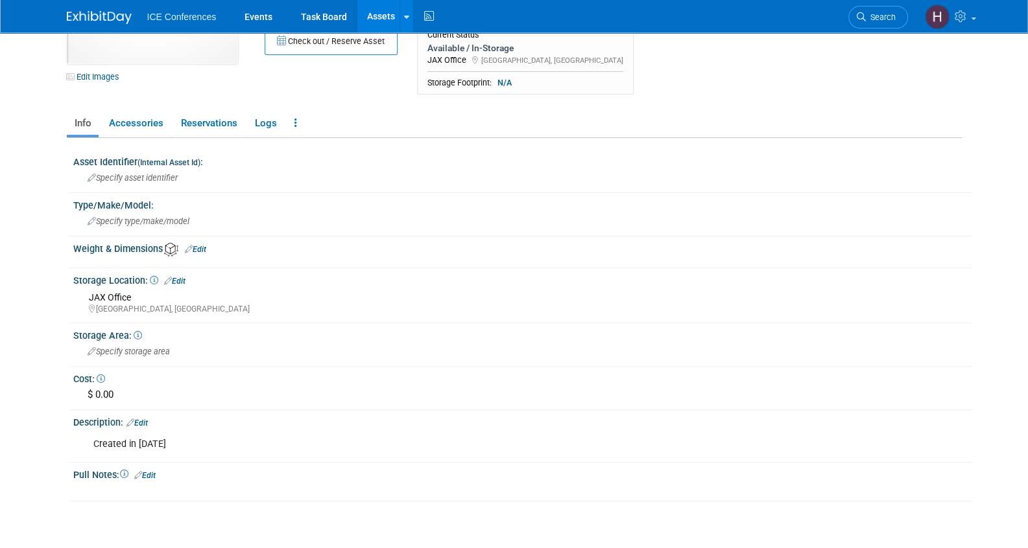
scroll to position [205, 0]
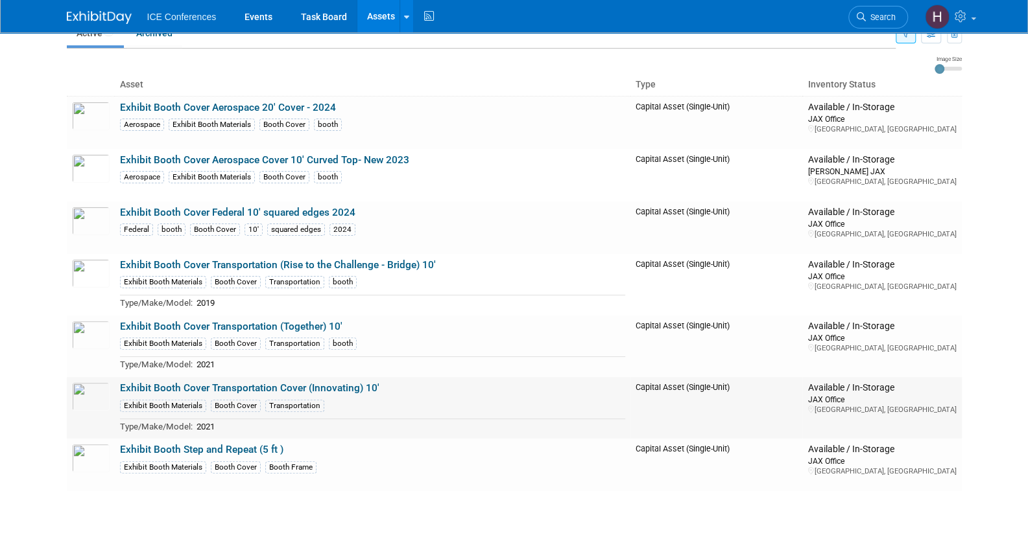
click at [296, 388] on link "Exhibit Booth Cover Transportation Cover (Innovating) 10'" at bounding box center [249, 389] width 259 height 12
click at [243, 445] on link "Exhibit Booth Step and Repeat (5 ft )" at bounding box center [201, 450] width 163 height 12
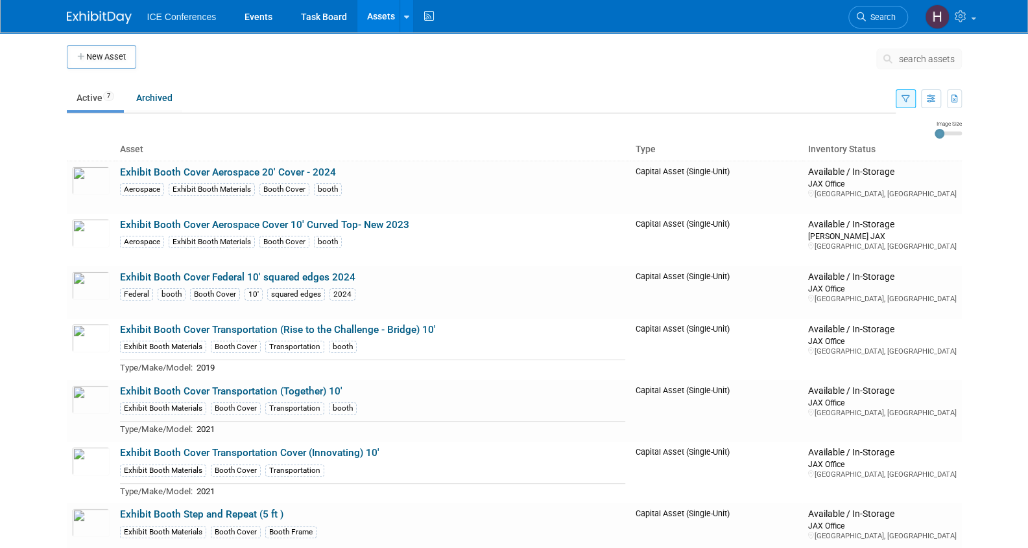
click at [906, 101] on icon "button" at bounding box center [905, 99] width 8 height 8
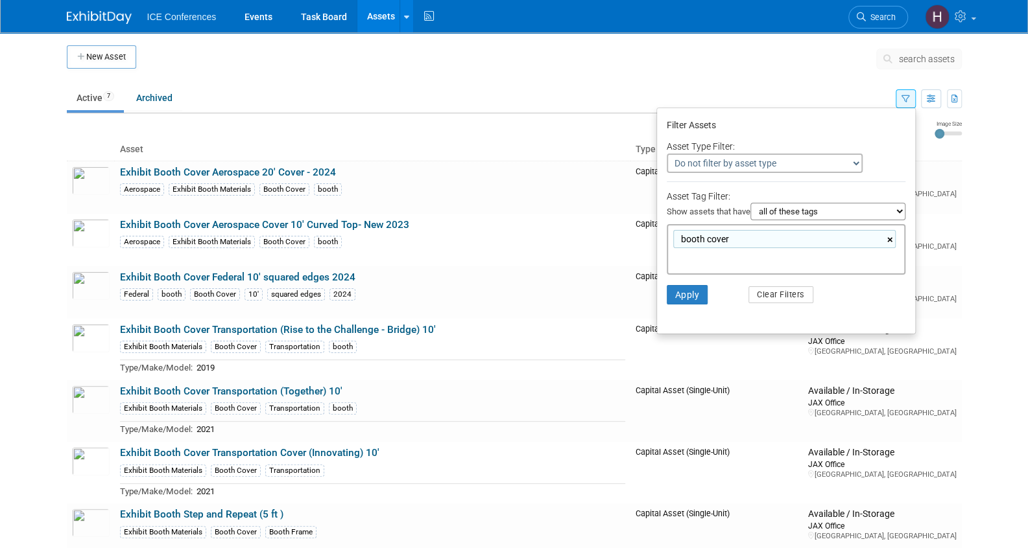
click at [892, 239] on link "×" at bounding box center [891, 240] width 8 height 15
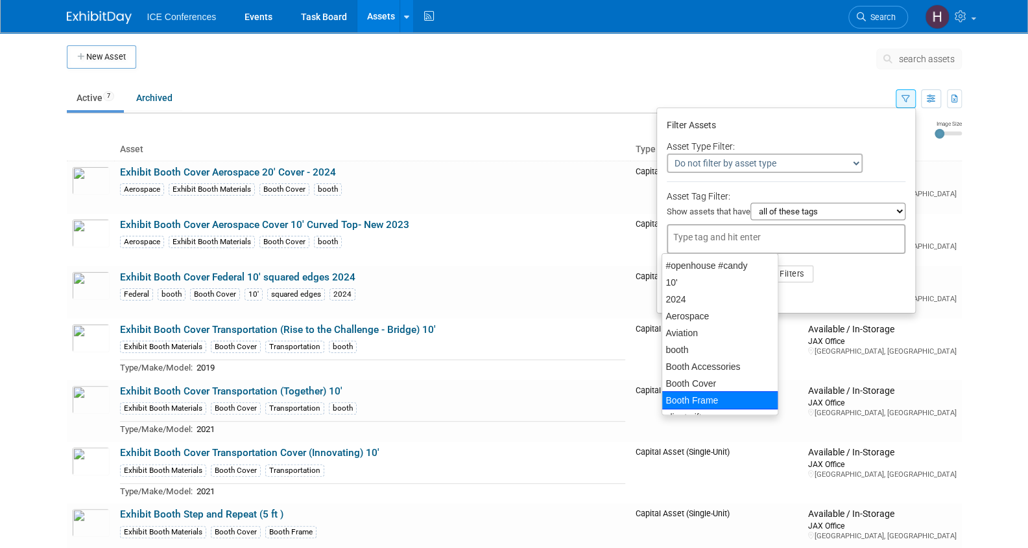
click at [714, 394] on div "Booth Frame" at bounding box center [719, 401] width 117 height 18
type input "Booth Frame"
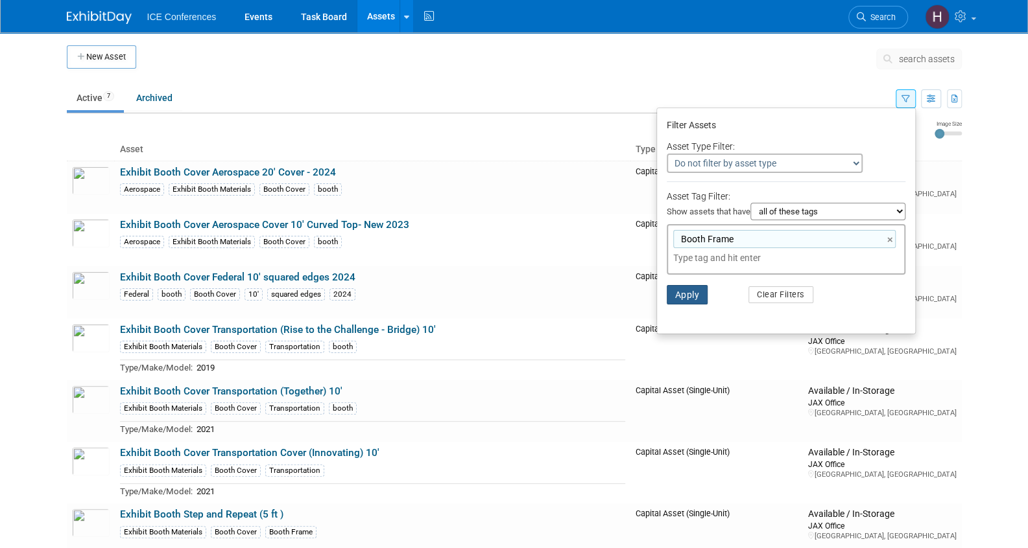
click at [670, 293] on button "Apply" at bounding box center [686, 294] width 41 height 19
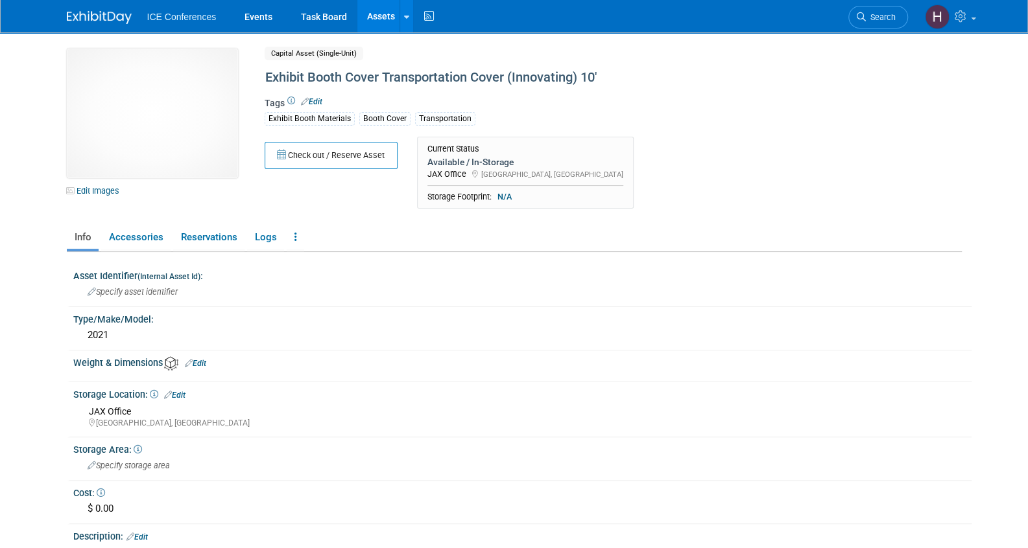
click at [322, 99] on link "Edit" at bounding box center [311, 101] width 21 height 9
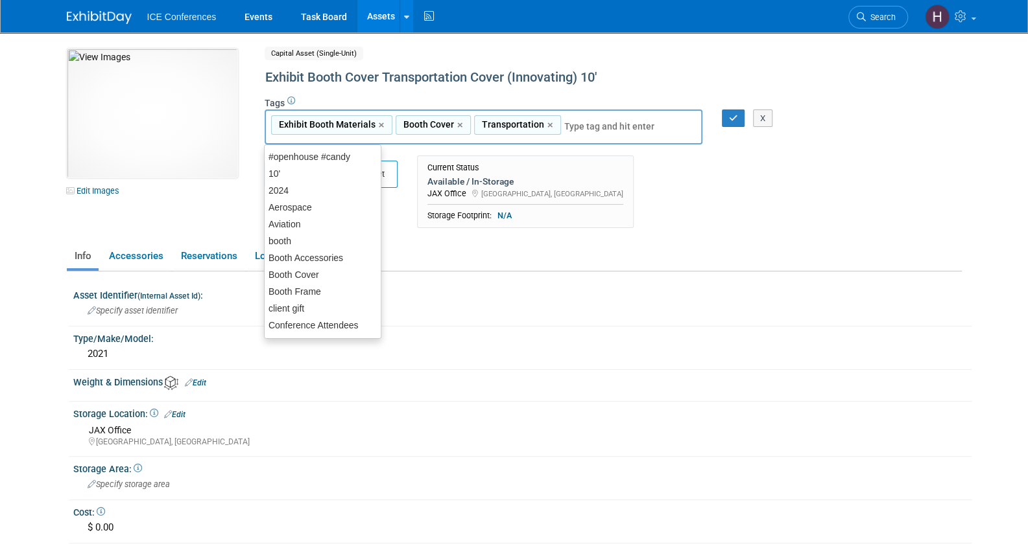
click at [585, 126] on input "text" at bounding box center [616, 126] width 104 height 13
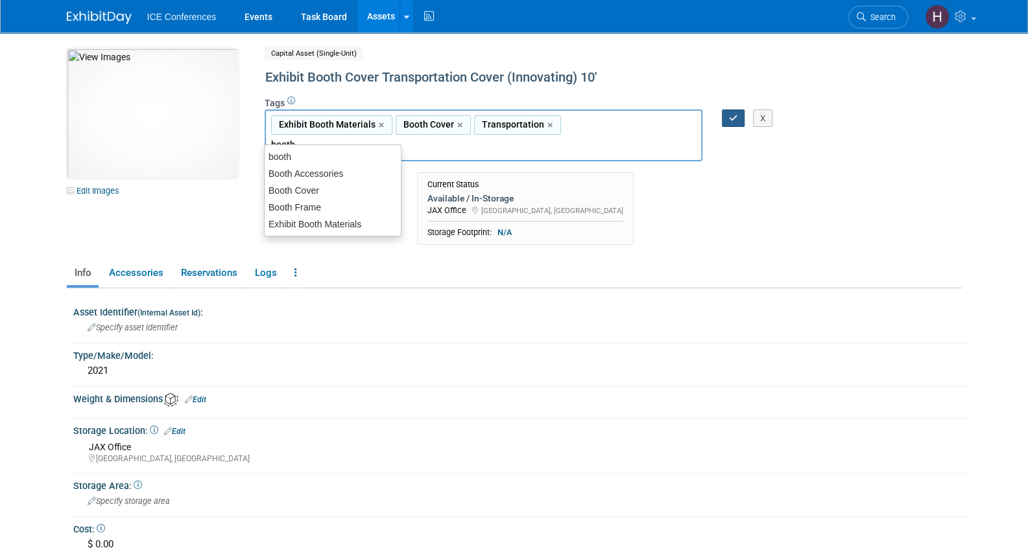
type input "booth"
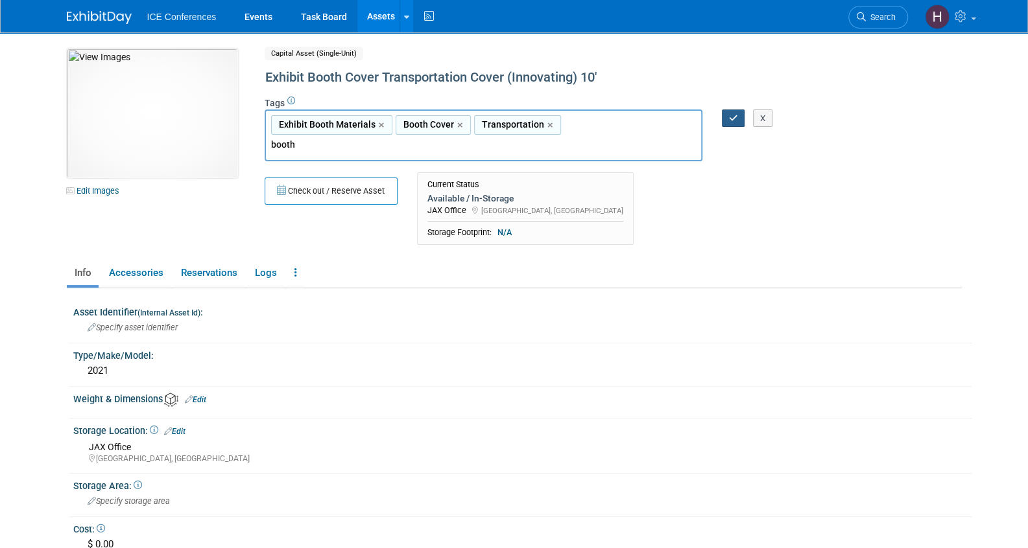
click at [734, 115] on icon "button" at bounding box center [733, 118] width 9 height 8
type input "Exhibit Booth Materials,Booth Cover,Transportation,booth"
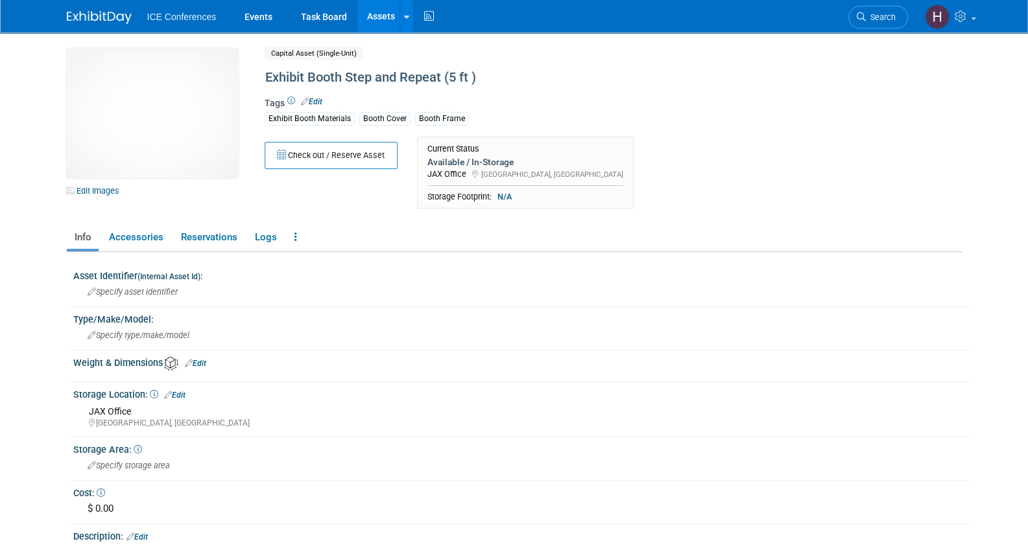
click at [477, 108] on div "Tags Edit Exhibit Booth Materials Booth Cover Booth Frame" at bounding box center [560, 116] width 590 height 38
click at [318, 102] on link "Edit" at bounding box center [311, 101] width 21 height 9
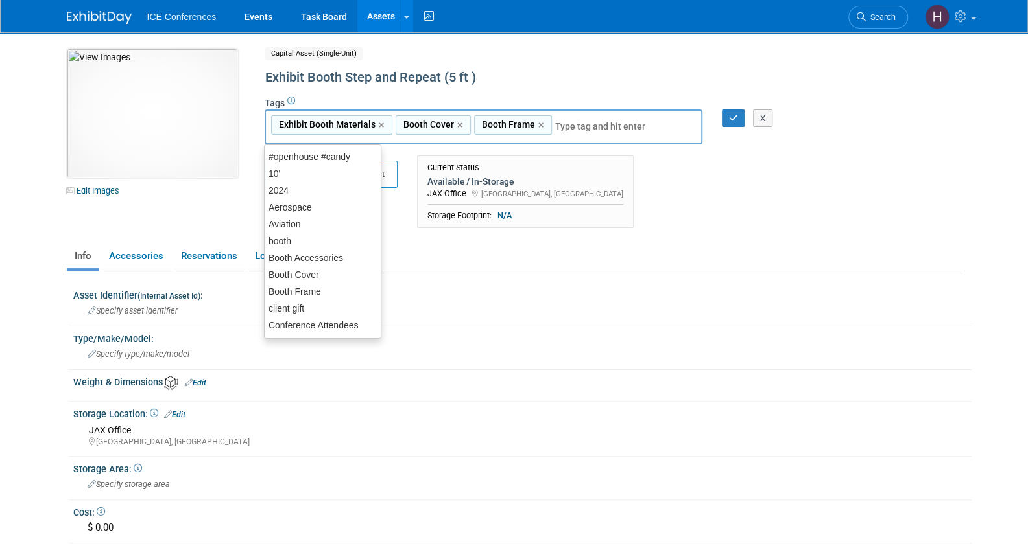
click at [563, 126] on input "text" at bounding box center [607, 126] width 104 height 13
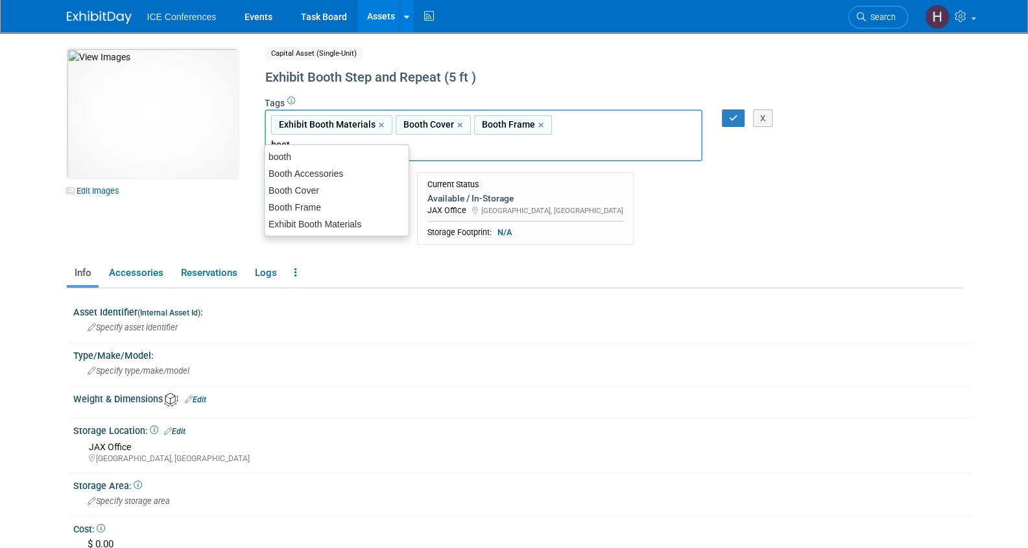
type input "booth"
click at [300, 156] on div "booth" at bounding box center [336, 157] width 145 height 18
type input "Exhibit Booth Materials, Booth Cover, Booth Frame, booth"
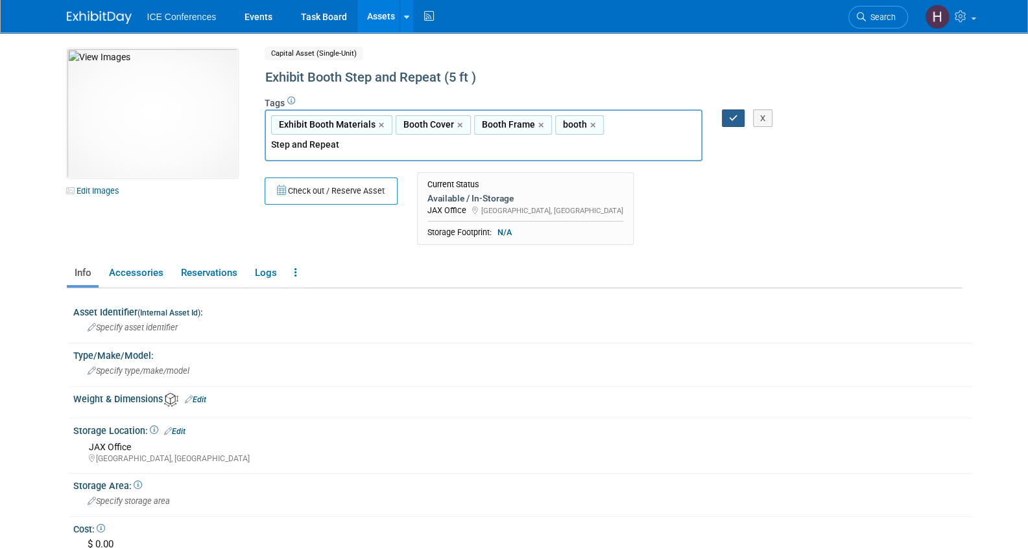
type input "Step and Repeat"
click at [725, 118] on button "button" at bounding box center [733, 119] width 23 height 18
type input "Exhibit Booth Materials, Booth Cover, Booth Frame, booth,Step and Repeat"
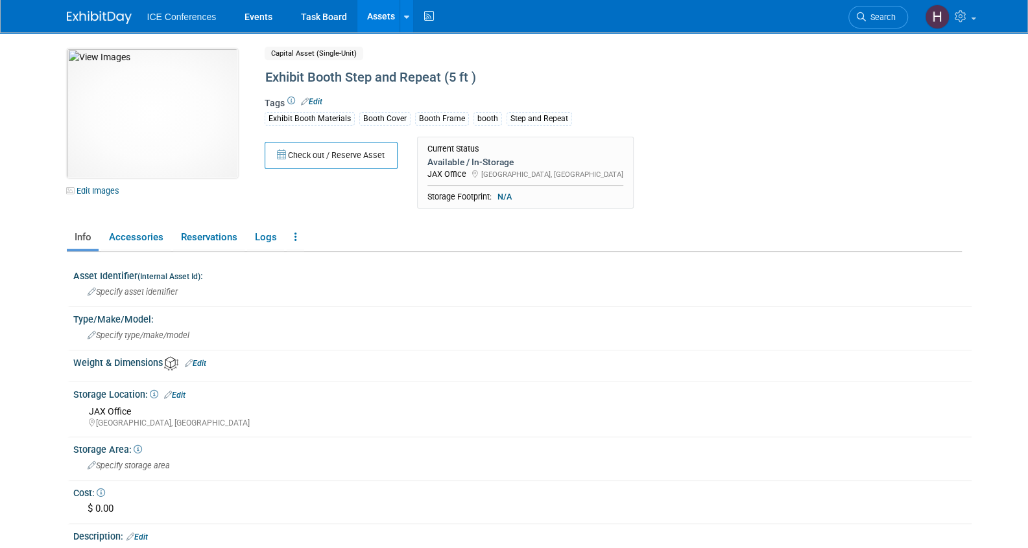
click at [313, 102] on link "Edit" at bounding box center [311, 101] width 21 height 9
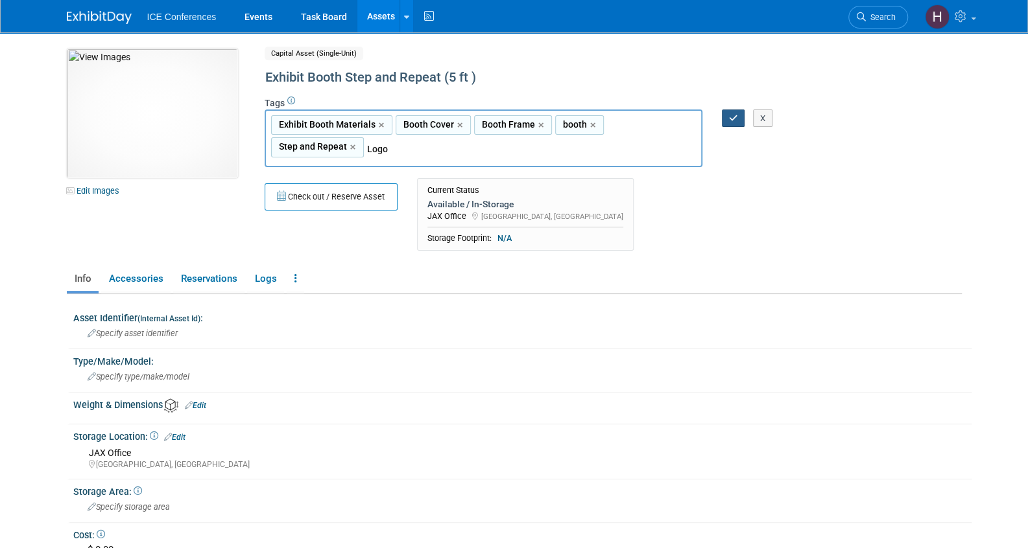
type input "Logo"
click at [737, 117] on button "button" at bounding box center [733, 119] width 23 height 18
type input "Exhibit Booth Materials,Booth Cover,Booth Frame,booth,Step and Repeat,Logo"
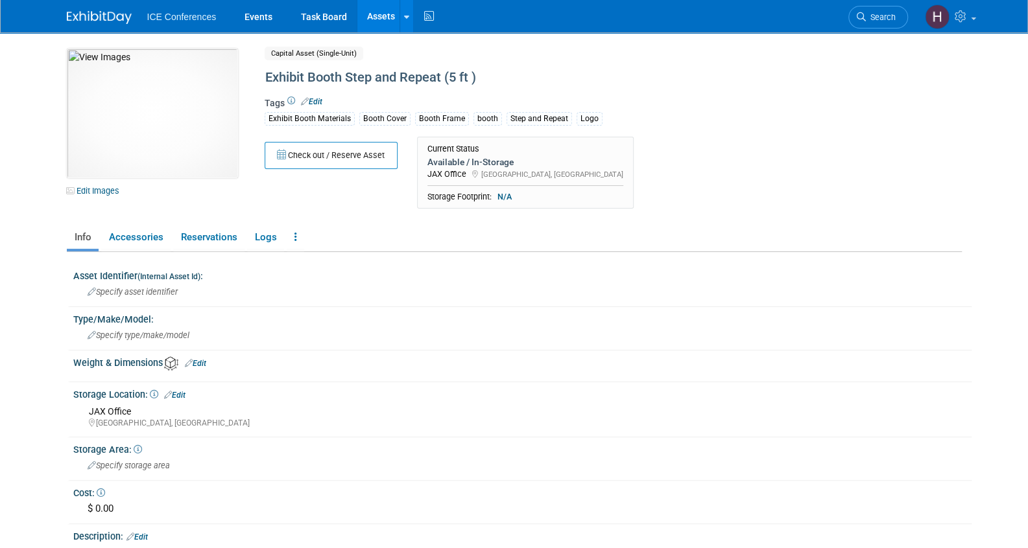
click at [647, 98] on div "Tags Edit Exhibit Booth Materials Booth Cover Booth Frame booth Step and Repeat…" at bounding box center [560, 116] width 590 height 38
click at [314, 102] on link "Edit" at bounding box center [311, 101] width 21 height 9
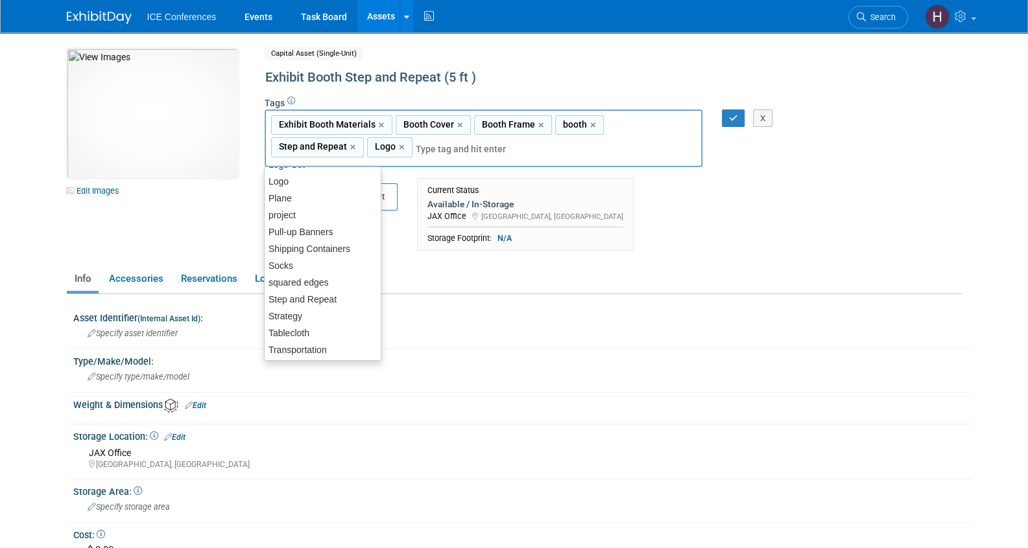
scroll to position [352, 0]
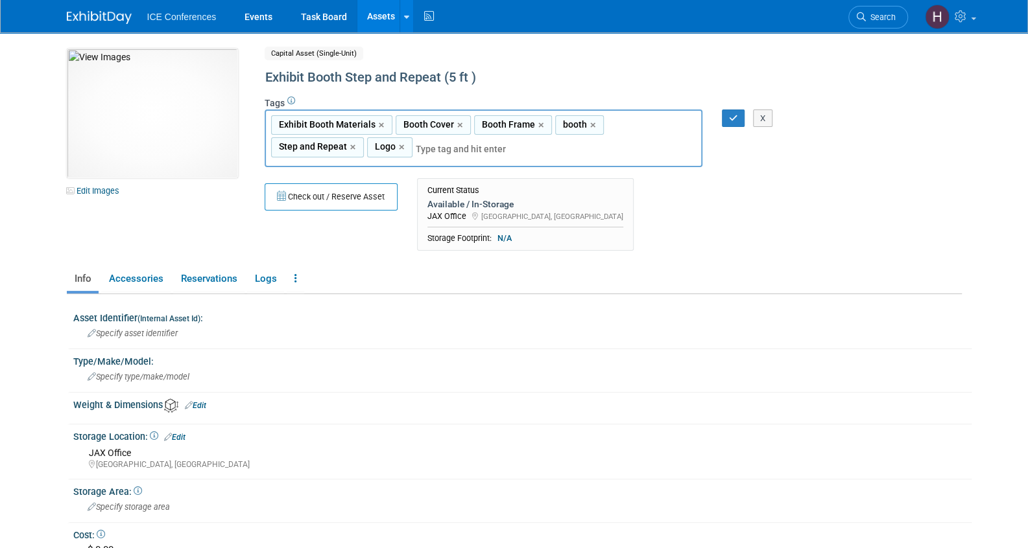
click at [656, 256] on div "Check out / Reserve Asset Current Status Available / In-Storage JAX Office Curr…" at bounding box center [559, 217] width 609 height 79
click at [729, 116] on icon "button" at bounding box center [733, 118] width 9 height 8
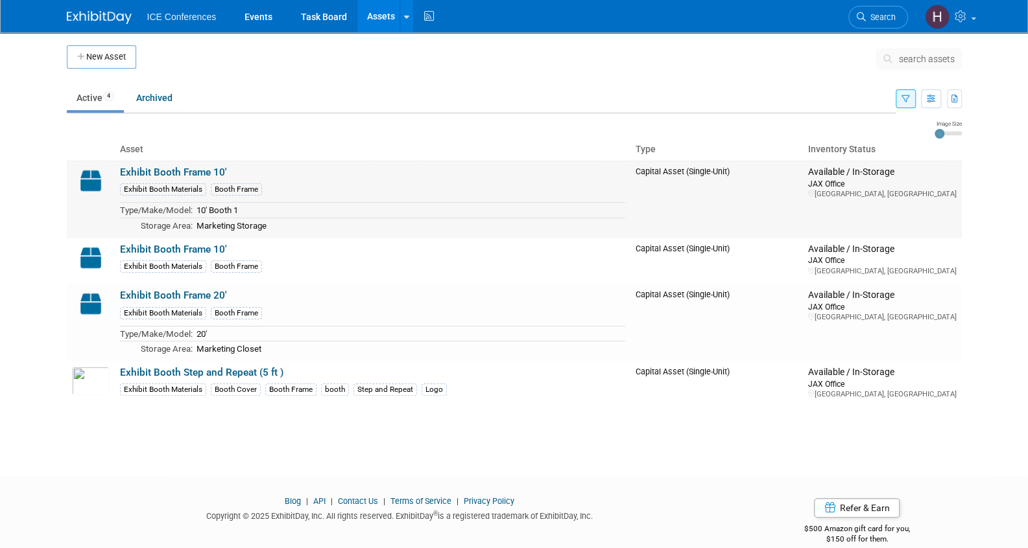
click at [192, 176] on link "Exhibit Booth Frame 10'" at bounding box center [173, 173] width 107 height 12
click at [176, 244] on link "Exhibit Booth Frame 10'" at bounding box center [173, 250] width 107 height 12
click at [204, 292] on link "Exhibit Booth Frame 20'" at bounding box center [173, 296] width 107 height 12
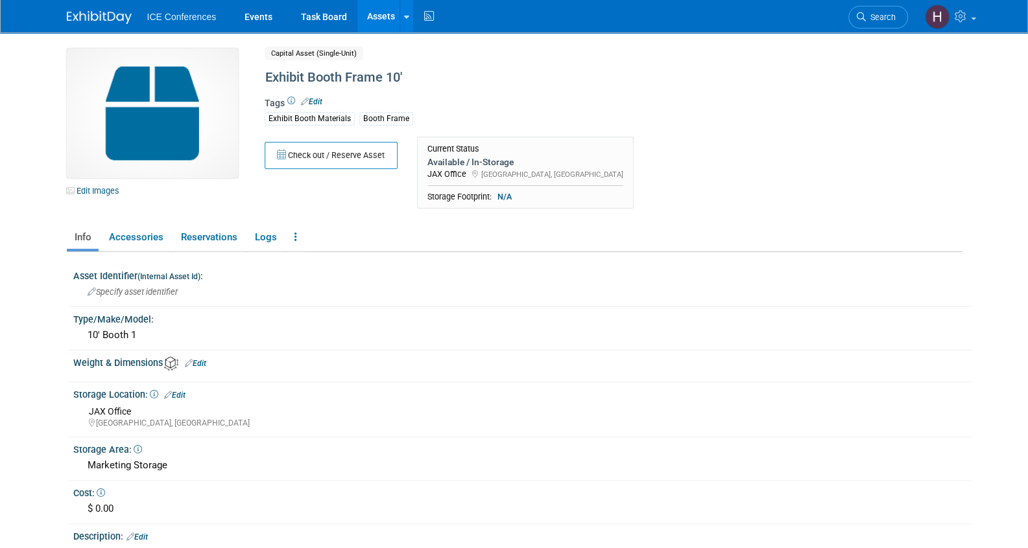
click at [316, 100] on link "Edit" at bounding box center [311, 101] width 21 height 9
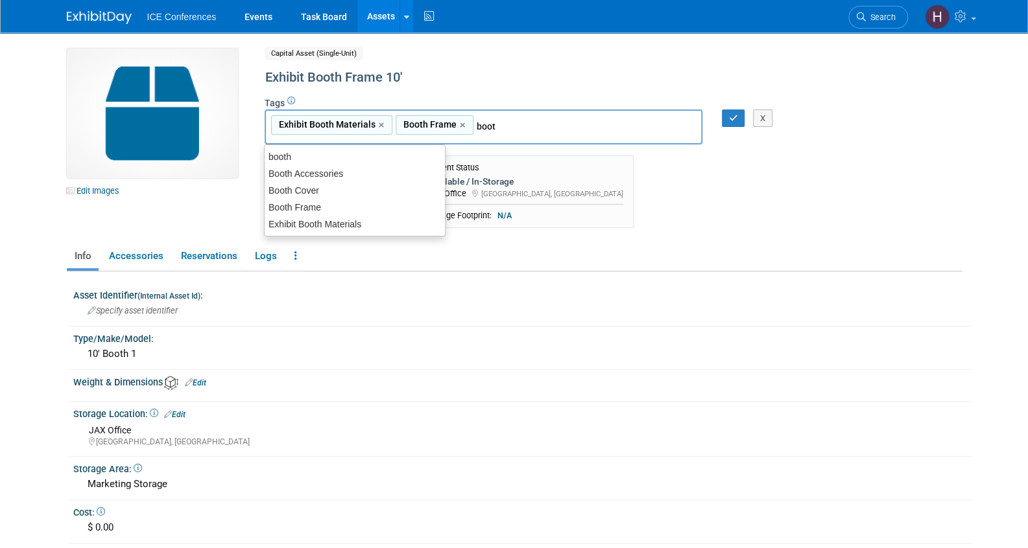
type input "booth"
click at [284, 159] on div "booth" at bounding box center [355, 157] width 182 height 18
type input "Exhibit Booth Materials, Booth Frame, booth"
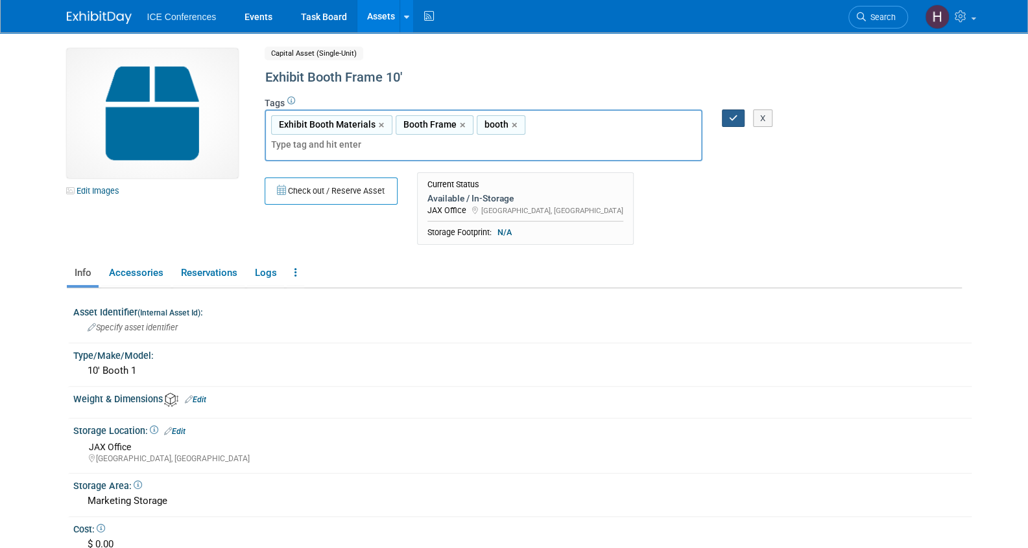
click at [726, 113] on button "button" at bounding box center [733, 119] width 23 height 18
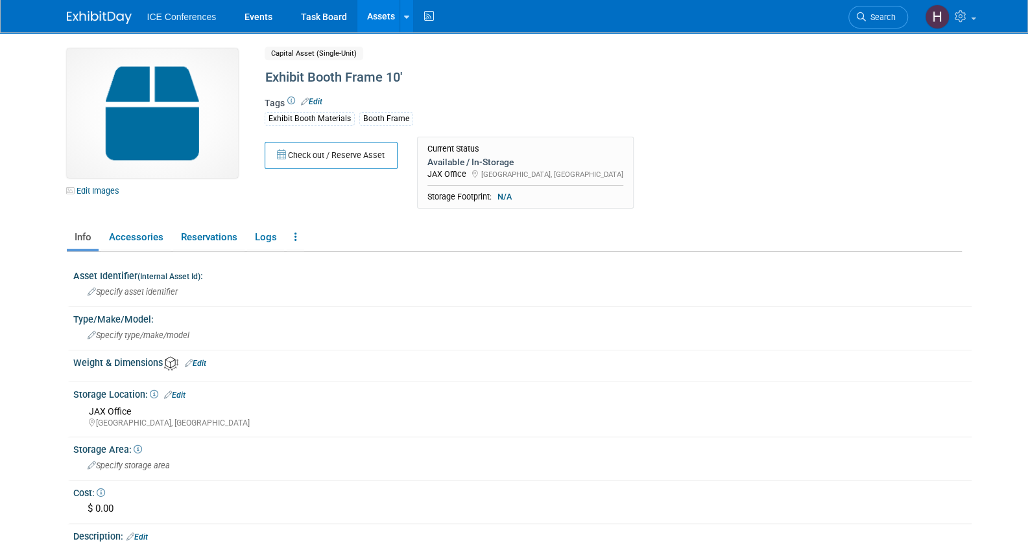
click at [317, 100] on link "Edit" at bounding box center [311, 101] width 21 height 9
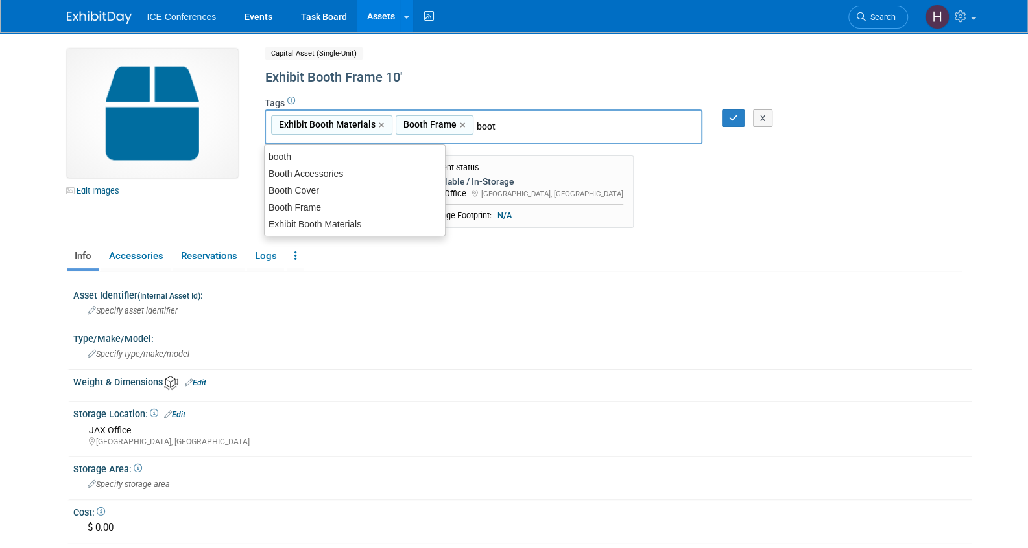
type input "booth"
click at [312, 149] on div "booth" at bounding box center [355, 157] width 182 height 18
type input "Exhibit Booth Materials, Booth Frame, booth"
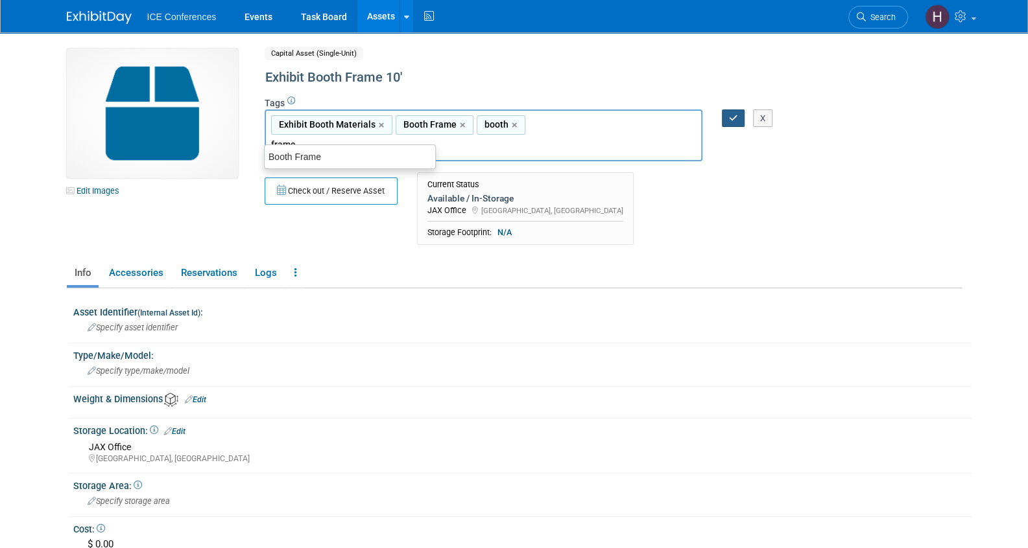
type input "frame"
click at [733, 121] on icon "button" at bounding box center [733, 118] width 9 height 8
type input "Exhibit Booth Materials, Booth Frame, booth,frame"
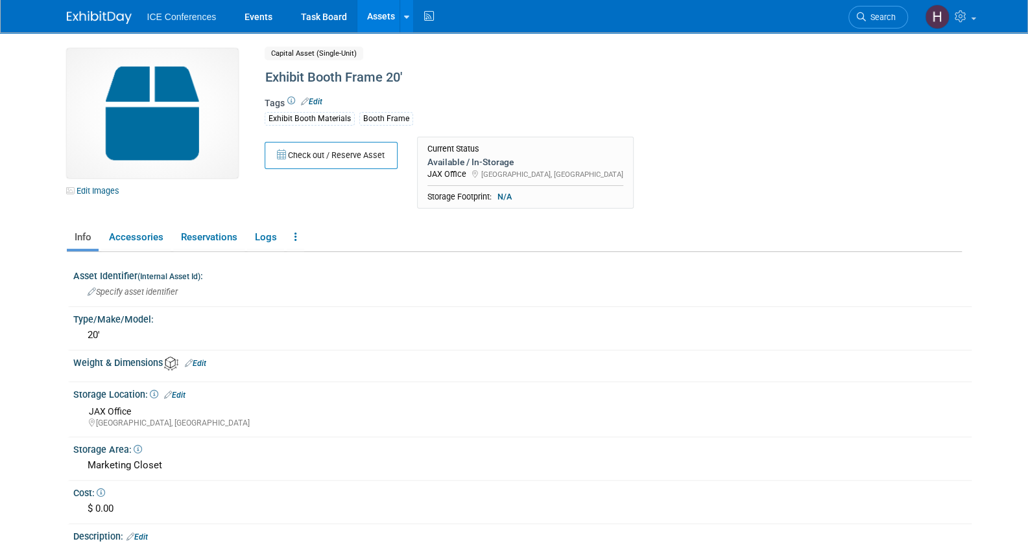
click at [314, 102] on link "Edit" at bounding box center [311, 101] width 21 height 9
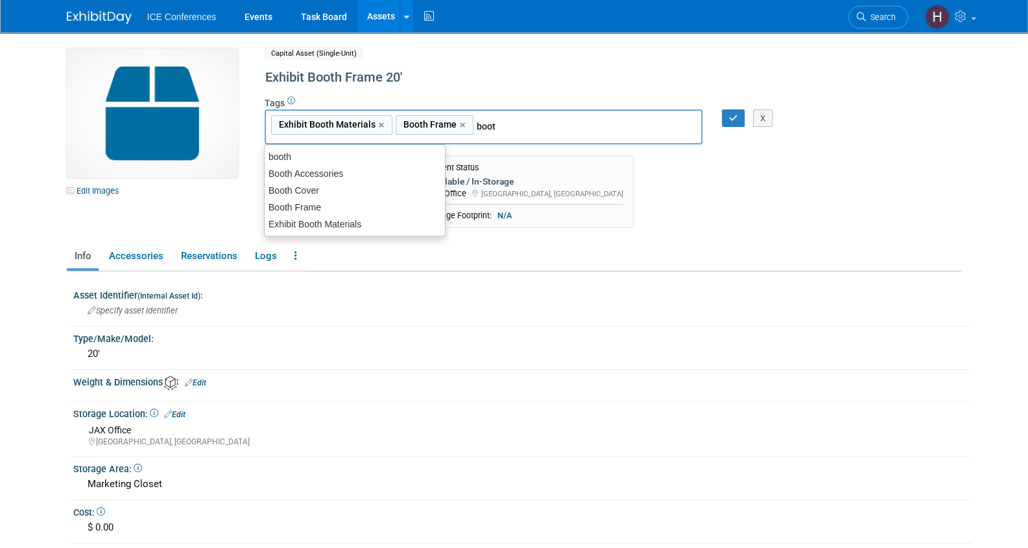
type input "booth"
click at [311, 162] on div "booth" at bounding box center [355, 157] width 182 height 18
type input "Exhibit Booth Materials, Booth Frame, booth"
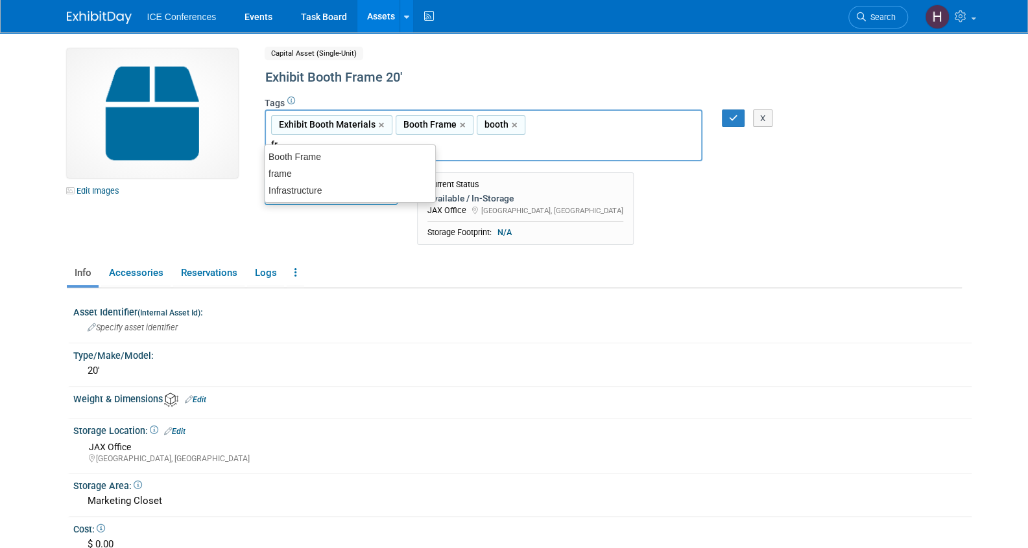
type input "f"
type input "Frame"
click at [727, 114] on button "button" at bounding box center [733, 119] width 23 height 18
type input "Exhibit Booth Materials, Booth Frame, booth,Frame"
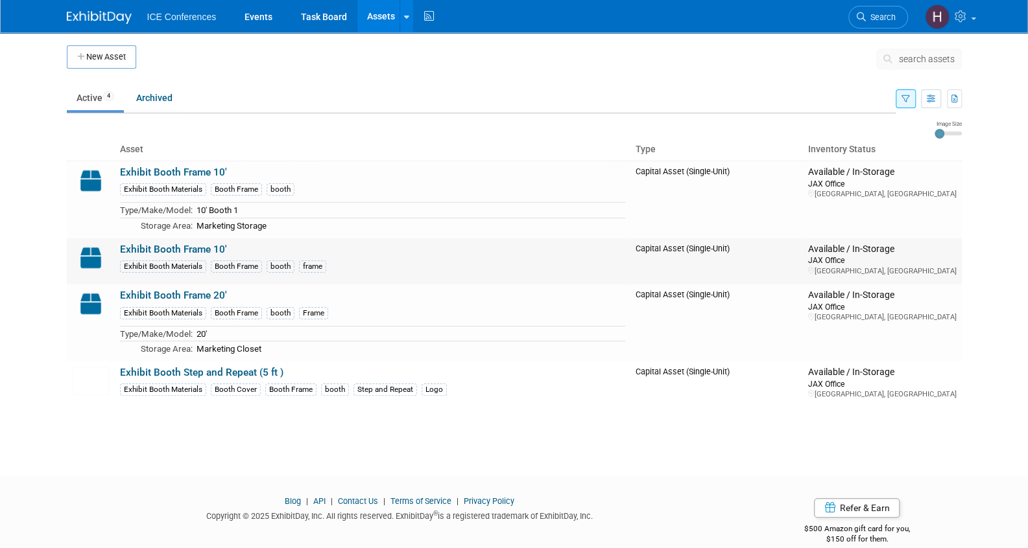
click at [205, 246] on link "Exhibit Booth Frame 10'" at bounding box center [173, 250] width 107 height 12
click at [908, 97] on icon "button" at bounding box center [905, 99] width 8 height 8
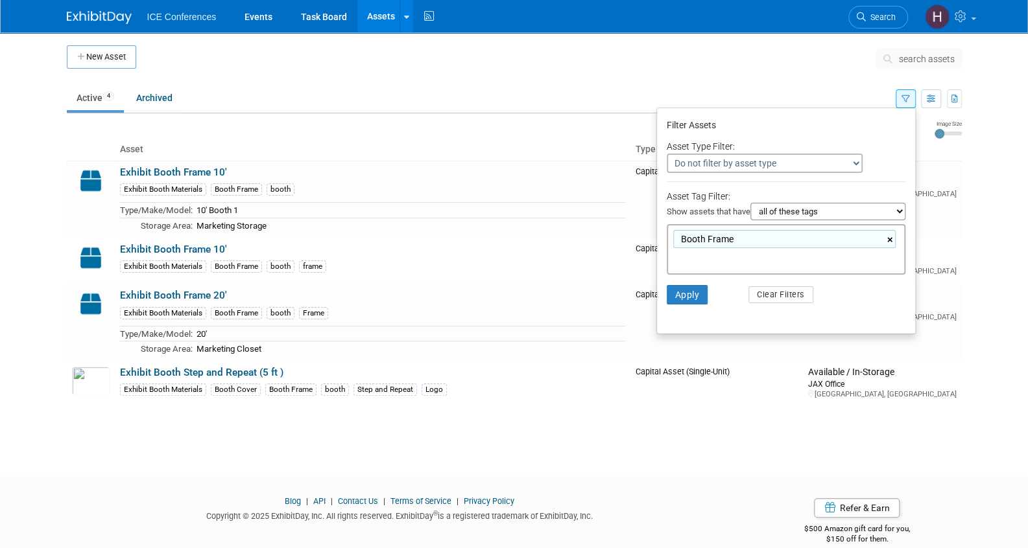
click at [891, 236] on link "×" at bounding box center [891, 240] width 8 height 15
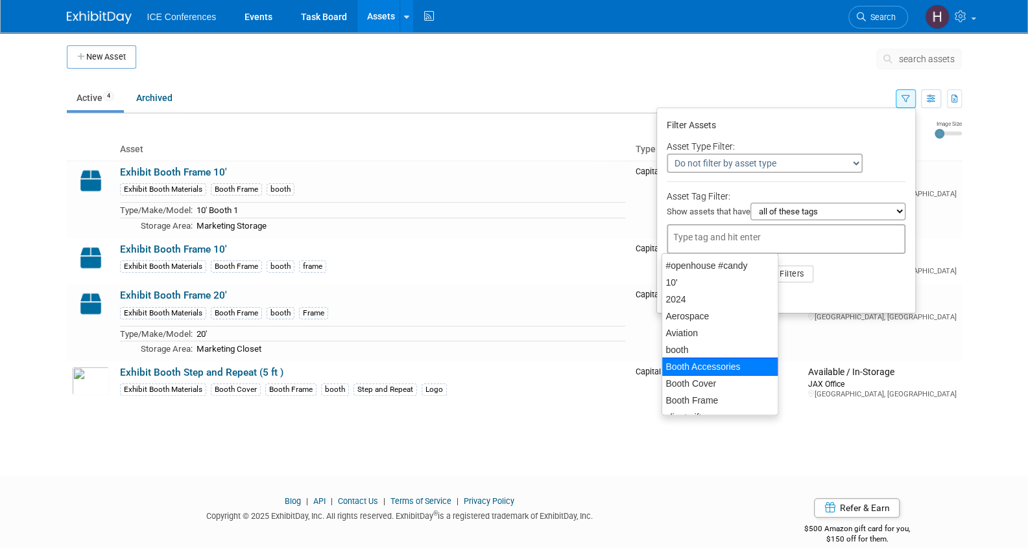
click at [726, 368] on div "Booth Accessories" at bounding box center [719, 367] width 117 height 18
type input "Booth Accessories"
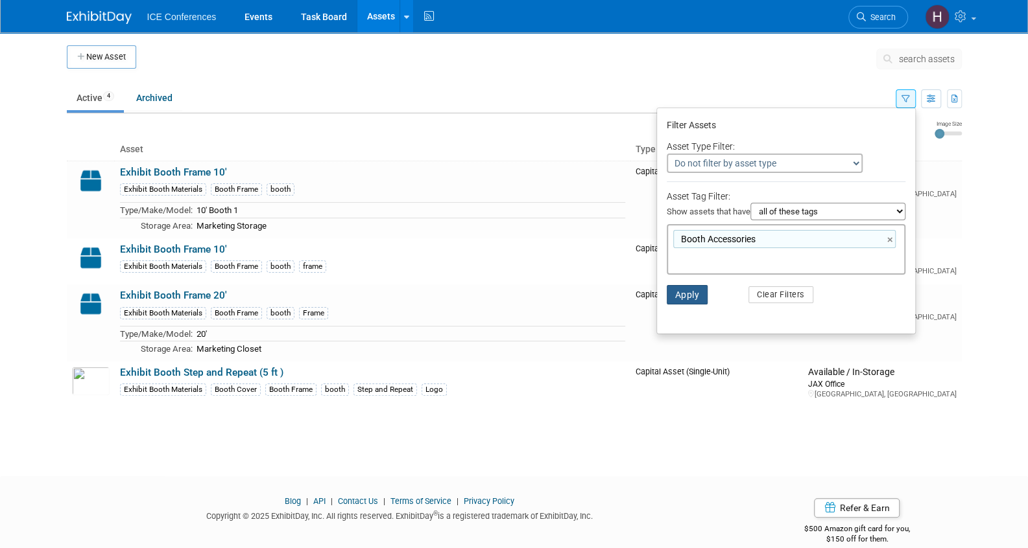
click at [676, 296] on button "Apply" at bounding box center [686, 294] width 41 height 19
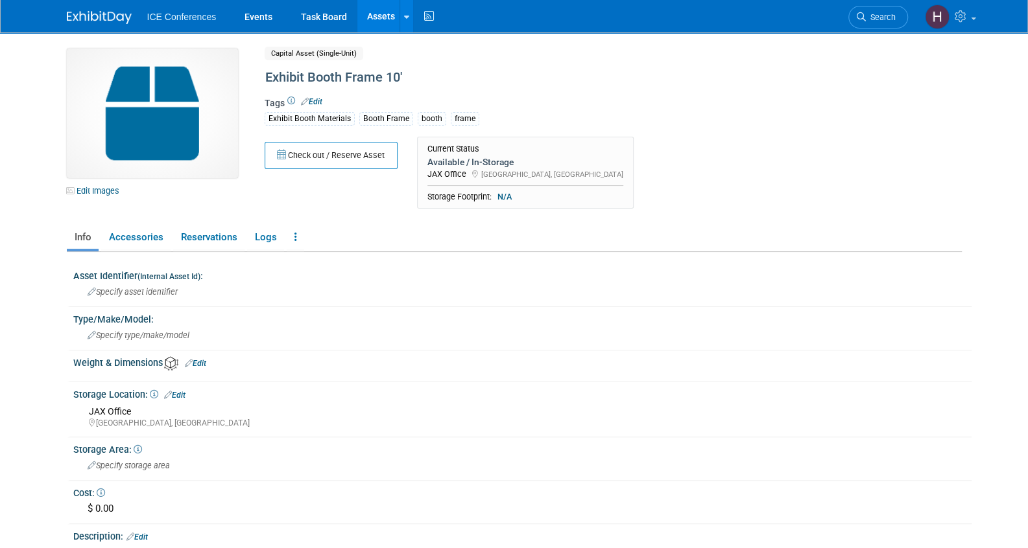
click at [318, 99] on link "Edit" at bounding box center [311, 101] width 21 height 9
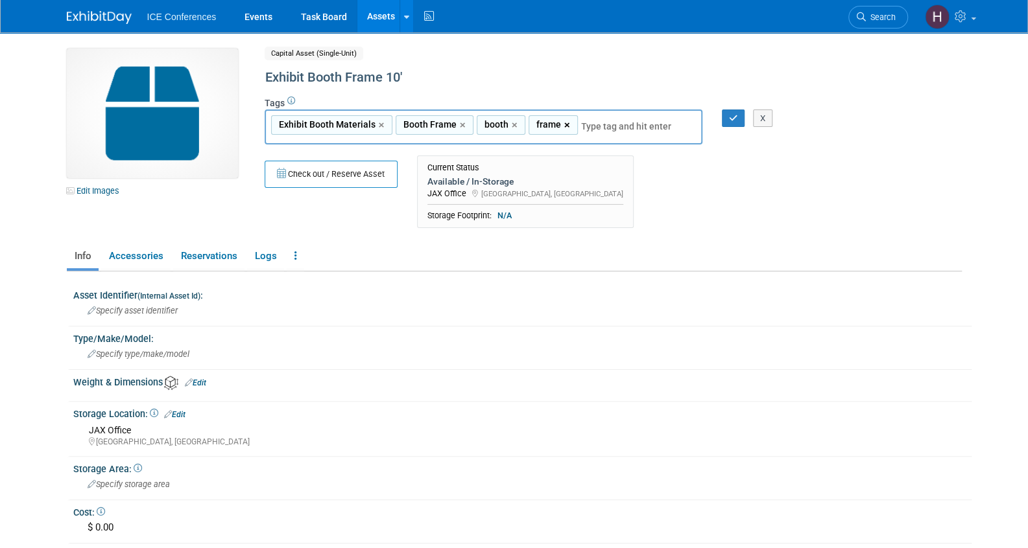
click at [564, 126] on link "×" at bounding box center [568, 125] width 8 height 15
type input "Exhibit Booth Materials, Booth Frame, booth"
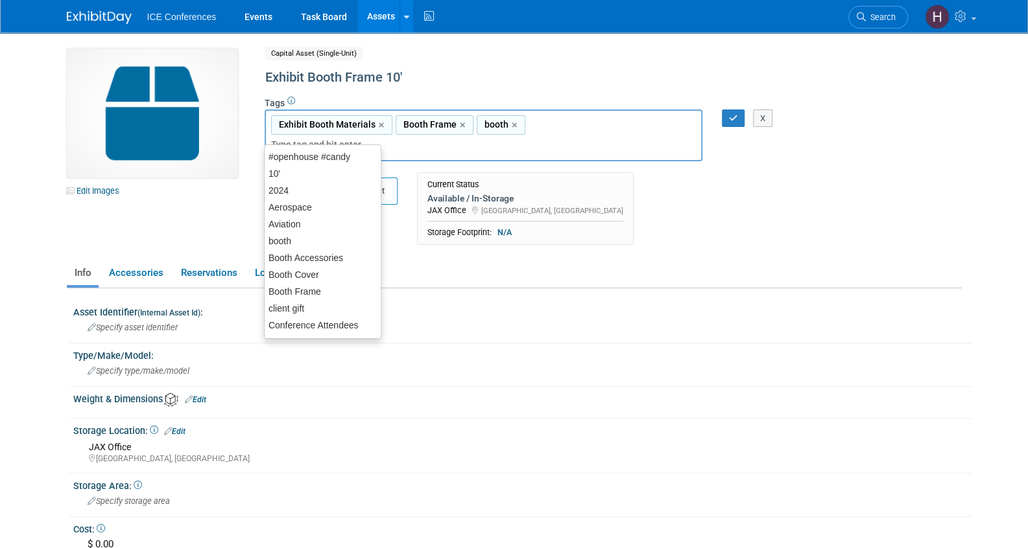
click at [442, 138] on input "text" at bounding box center [356, 144] width 171 height 13
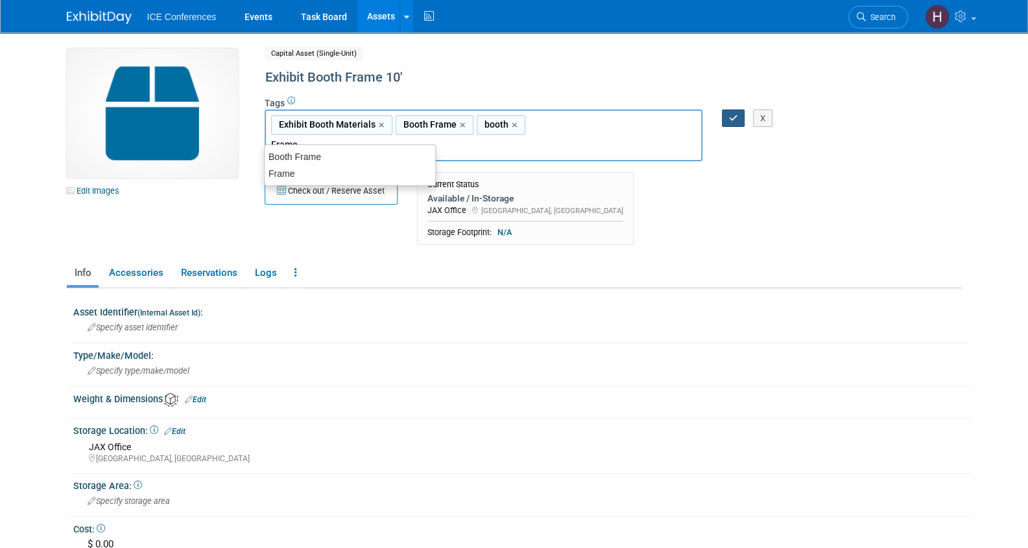
type input "Frame"
click at [729, 121] on icon "button" at bounding box center [733, 118] width 9 height 8
type input "Exhibit Booth Materials, Booth Frame, booth,Frame"
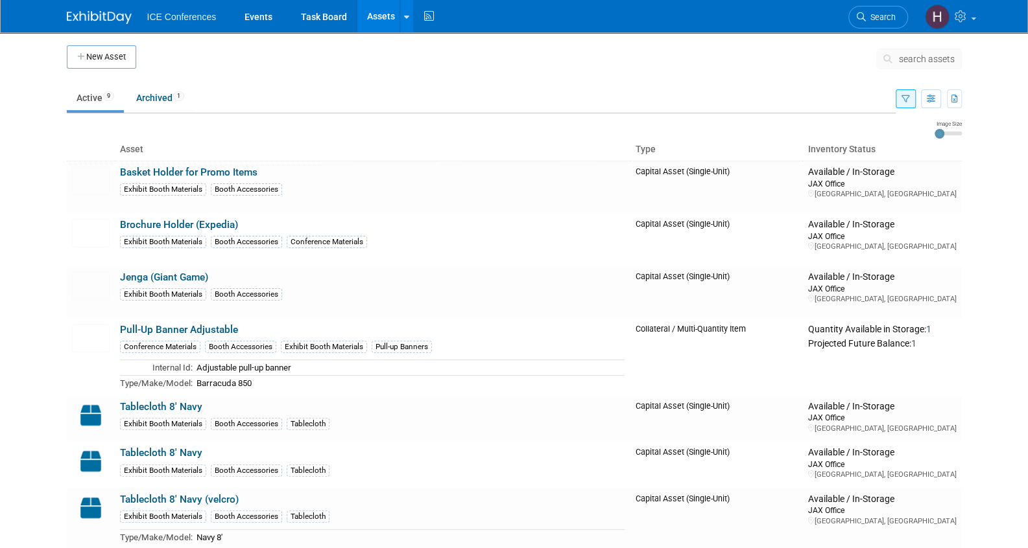
click at [903, 98] on icon "button" at bounding box center [905, 99] width 8 height 8
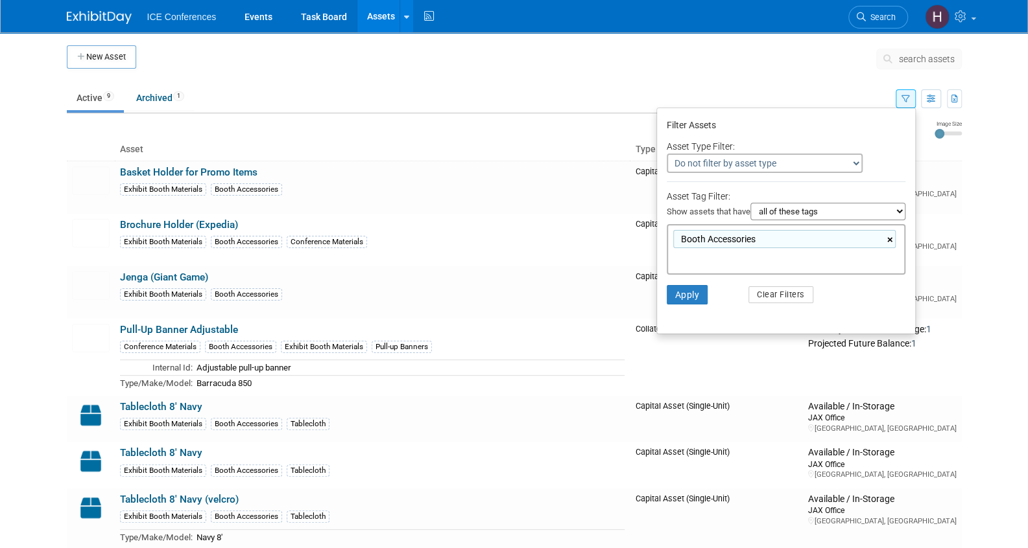
click at [890, 238] on link "×" at bounding box center [891, 240] width 8 height 15
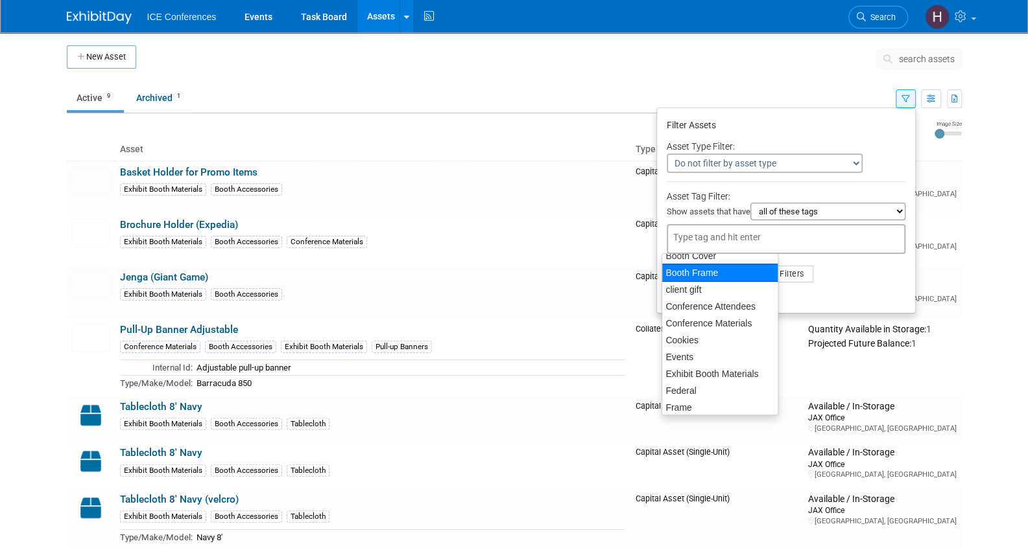
scroll to position [130, 0]
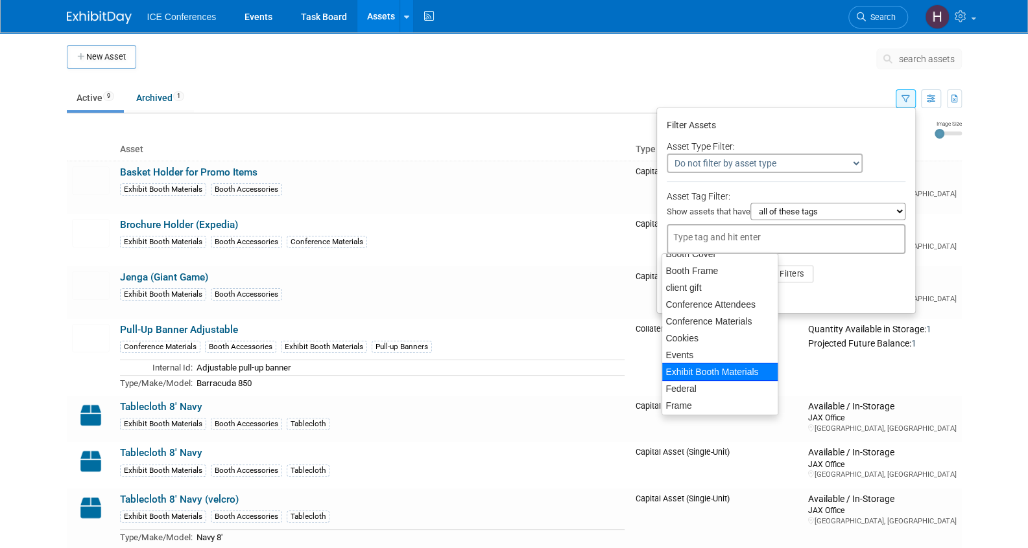
click at [709, 368] on div "Exhibit Booth Materials" at bounding box center [719, 372] width 117 height 18
type input "Exhibit Booth Materials"
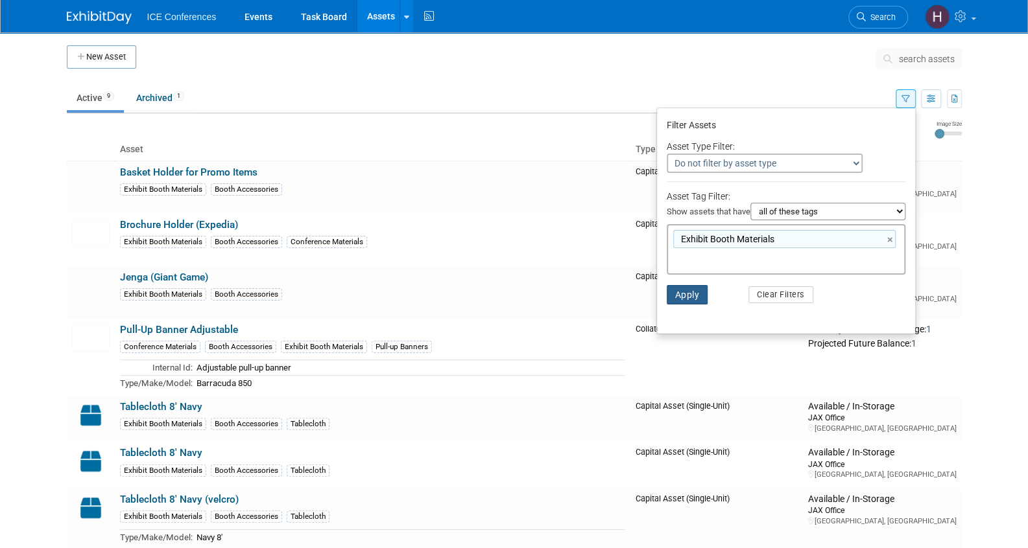
click at [686, 302] on button "Apply" at bounding box center [686, 294] width 41 height 19
